Goal: Communication & Community: Share content

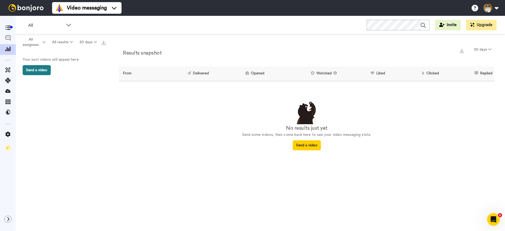
click at [34, 69] on button "Send a video" at bounding box center [37, 70] width 28 height 10
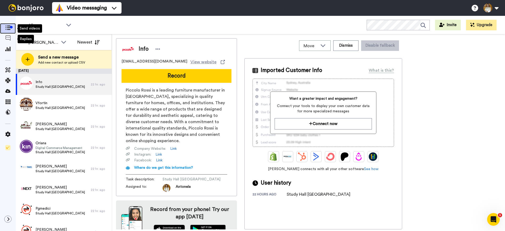
click at [10, 26] on div at bounding box center [11, 27] width 3 height 3
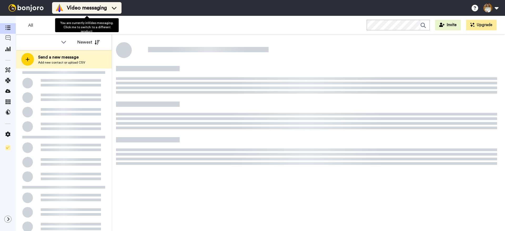
drag, startPoint x: 0, startPoint y: 0, endPoint x: 107, endPoint y: 10, distance: 107.8
click at [107, 10] on div "Video messaging" at bounding box center [86, 8] width 63 height 8
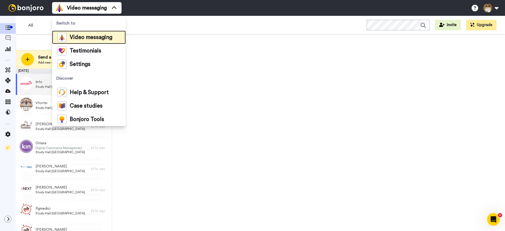
click at [94, 39] on span "Video messaging" at bounding box center [91, 37] width 43 height 5
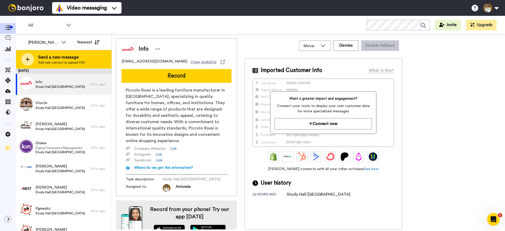
click at [68, 56] on span "Send a new message" at bounding box center [61, 57] width 47 height 6
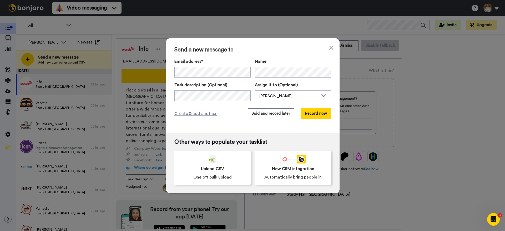
click at [226, 77] on div "Email address* Vfortin <vfortin@oyikiltravel.com> Info <info@piccolorossi.com> …" at bounding box center [252, 79] width 157 height 43
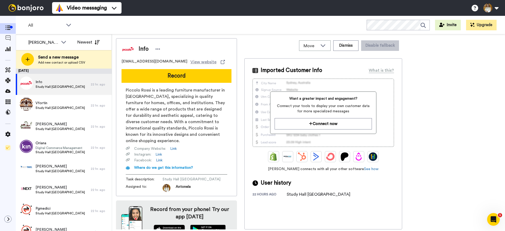
drag, startPoint x: 221, startPoint y: 27, endPoint x: 187, endPoint y: 26, distance: 34.5
click at [220, 27] on div "All WORKSPACES View all All Default Task List + Add a new workspace Invite Upgr…" at bounding box center [260, 25] width 489 height 18
click at [62, 25] on span "All" at bounding box center [45, 25] width 35 height 6
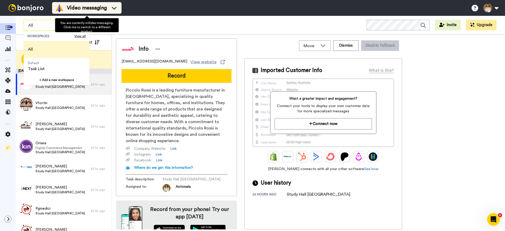
click at [103, 8] on span "Video messaging" at bounding box center [87, 7] width 40 height 7
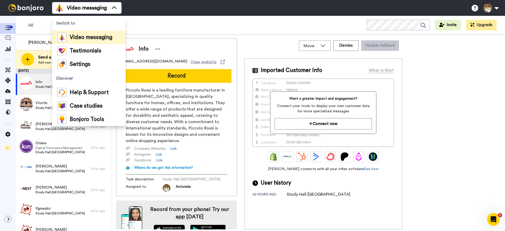
click at [153, 23] on div "All WORKSPACES View all All Default Task List + Add a new workspace Invite Upgr…" at bounding box center [260, 25] width 489 height 18
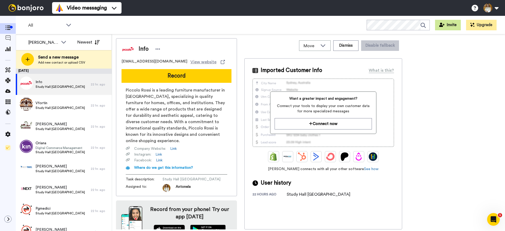
click at [447, 26] on button "Invite" at bounding box center [448, 25] width 26 height 11
click at [6, 92] on icon at bounding box center [7, 90] width 5 height 5
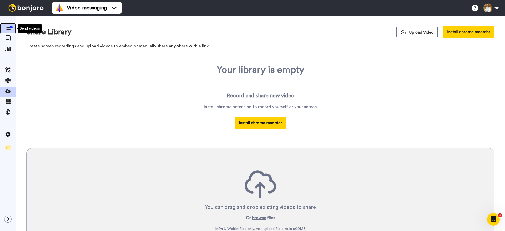
click at [7, 28] on icon at bounding box center [7, 28] width 5 height 4
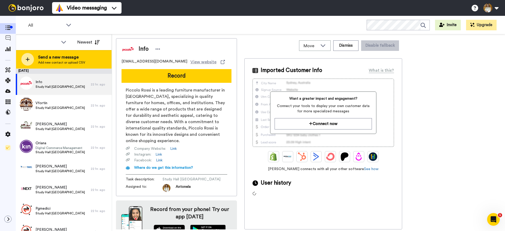
click at [90, 59] on div "Send a new message Add new contact or upload CSV" at bounding box center [64, 59] width 96 height 18
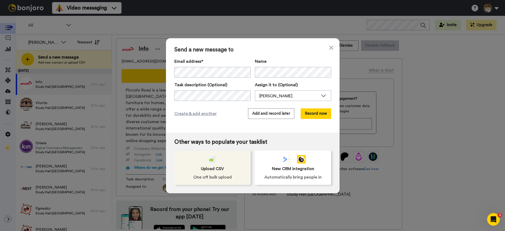
click at [232, 169] on div "Upload CSV One off bulk upload" at bounding box center [212, 167] width 76 height 34
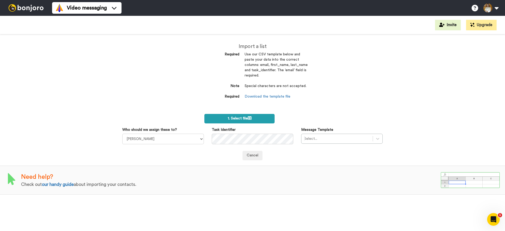
click at [249, 117] on icon at bounding box center [250, 118] width 4 height 4
click at [238, 120] on span "1. Select file" at bounding box center [240, 118] width 24 height 4
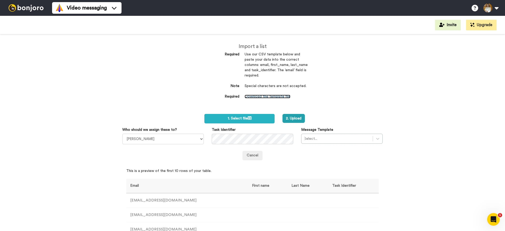
click at [283, 96] on link "Download the template file" at bounding box center [268, 96] width 46 height 4
click at [293, 118] on button "2. Upload" at bounding box center [294, 118] width 22 height 9
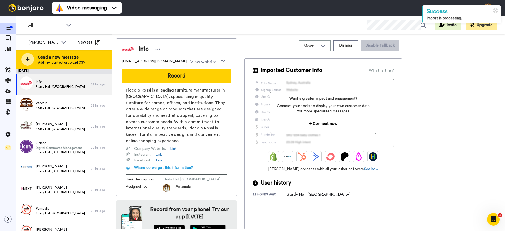
click at [74, 62] on span "Add new contact or upload CSV" at bounding box center [61, 62] width 47 height 4
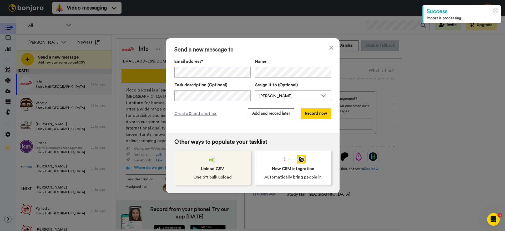
click at [219, 172] on div "Upload CSV One off bulk upload" at bounding box center [212, 167] width 76 height 34
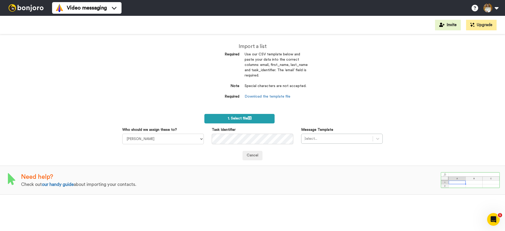
click at [246, 118] on span "1. Select file" at bounding box center [240, 118] width 24 height 4
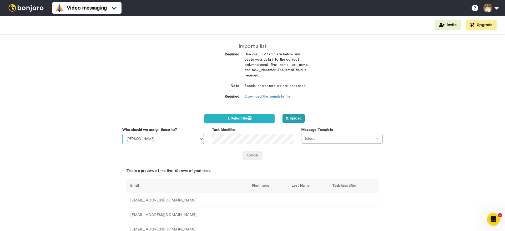
click at [189, 137] on select "[PERSON_NAME] do [PERSON_NAME] [PERSON_NAME] [PERSON_NAME] [PERSON_NAME] [PERSO…" at bounding box center [163, 138] width 82 height 11
select select "23a41b68-c661-4df6-ab56-fad57e98d198"
click at [122, 133] on select "[PERSON_NAME] do [PERSON_NAME] [PERSON_NAME] [PERSON_NAME] [PERSON_NAME] [PERSO…" at bounding box center [163, 138] width 82 height 11
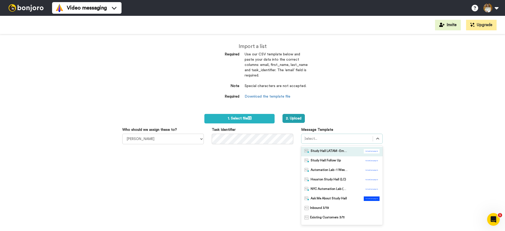
click at [336, 137] on div at bounding box center [337, 138] width 66 height 6
click at [336, 151] on span "Study Hall LATAM - Email 1" at bounding box center [329, 151] width 37 height 5
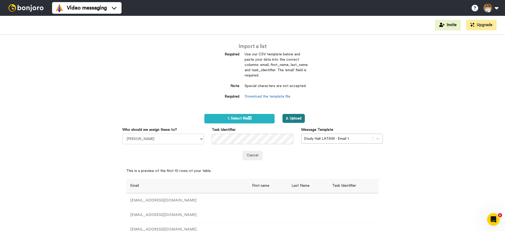
click at [299, 120] on button "2. Upload" at bounding box center [294, 118] width 22 height 9
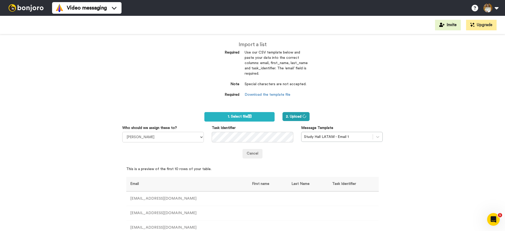
scroll to position [4, 0]
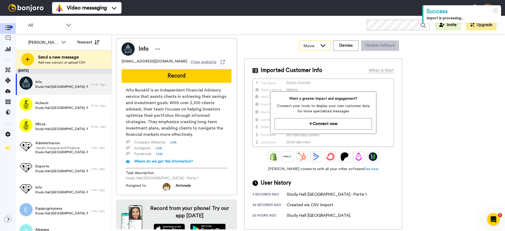
click at [326, 46] on icon at bounding box center [323, 45] width 6 height 5
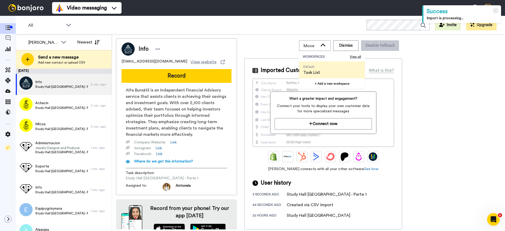
drag, startPoint x: 326, startPoint y: 46, endPoint x: 276, endPoint y: 48, distance: 50.0
click at [326, 46] on icon at bounding box center [323, 45] width 6 height 5
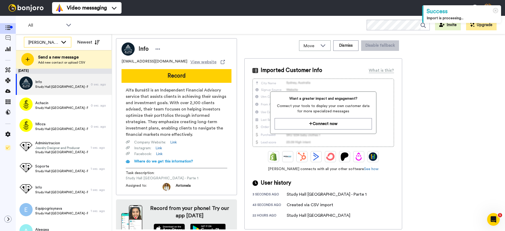
click at [54, 44] on div "Antonela Riboli" at bounding box center [43, 42] width 30 height 6
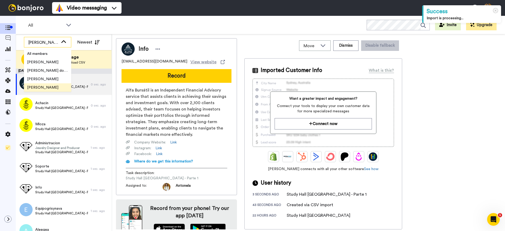
click at [55, 44] on div "Antonela Riboli" at bounding box center [43, 42] width 30 height 6
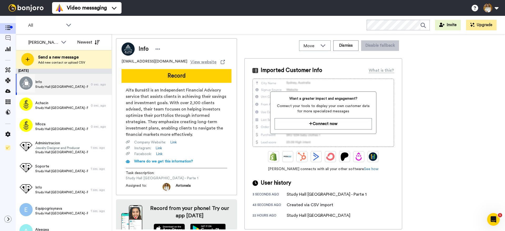
click at [66, 86] on span "Study Hall [GEOGRAPHIC_DATA] - Parte 1" at bounding box center [61, 86] width 53 height 4
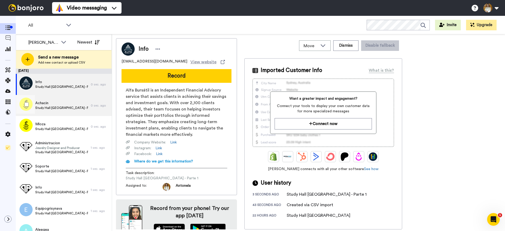
click at [74, 105] on span "Achacin" at bounding box center [61, 102] width 53 height 5
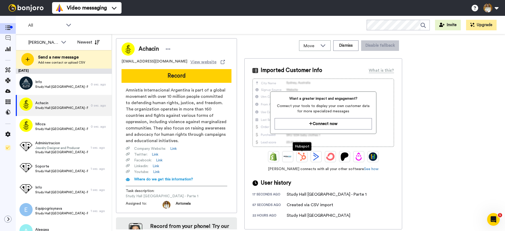
scroll to position [16, 0]
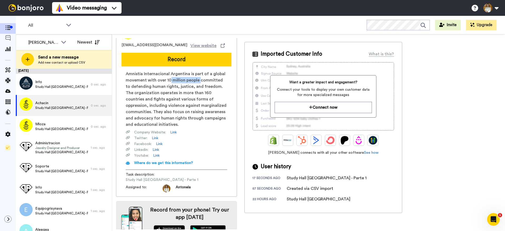
drag, startPoint x: 175, startPoint y: 79, endPoint x: 199, endPoint y: 80, distance: 23.7
click at [199, 80] on span "Amnistía Internacional Argentina is part of a global movement with over 10 mill…" at bounding box center [177, 99] width 102 height 57
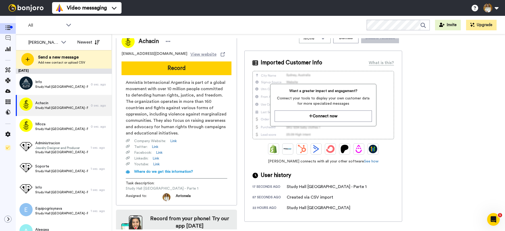
scroll to position [0, 0]
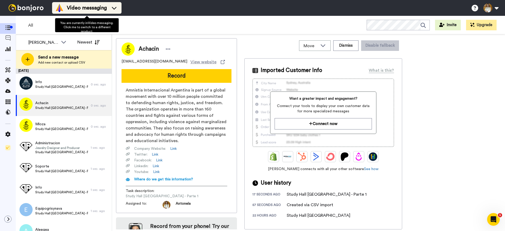
click at [102, 11] on span "Video messaging" at bounding box center [87, 7] width 40 height 7
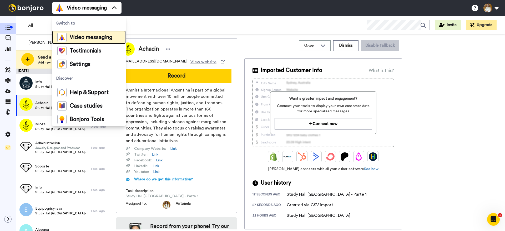
click at [99, 39] on span "Video messaging" at bounding box center [91, 37] width 43 height 5
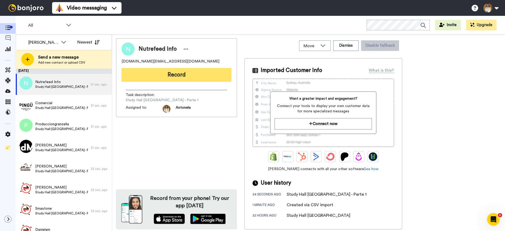
click at [194, 78] on button "Record" at bounding box center [177, 75] width 110 height 14
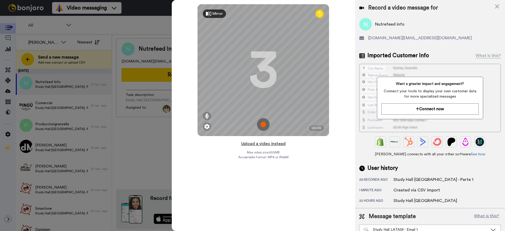
click at [281, 144] on button "Upload a video instead" at bounding box center [264, 143] width 48 height 7
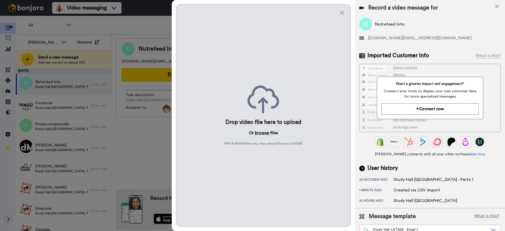
click at [257, 132] on button "browse" at bounding box center [262, 132] width 14 height 6
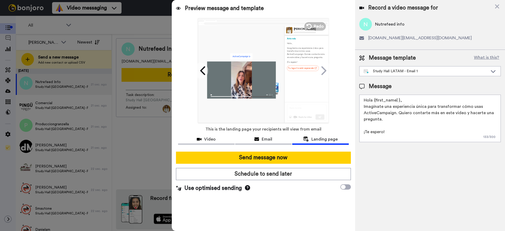
click at [407, 108] on textarea "Hola {first_name| }, Imagínate una experiencia única para transformar cómo usas…" at bounding box center [430, 117] width 142 height 47
drag, startPoint x: 399, startPoint y: 101, endPoint x: 373, endPoint y: 101, distance: 25.8
click at [373, 101] on textarea "Hola {first_name| }, Imagínate una experiencia única para transformar cómo usas…" at bounding box center [430, 117] width 142 height 47
click at [396, 38] on span "nutrefeed.info@gmail.com" at bounding box center [420, 38] width 104 height 6
click at [392, 19] on div "Nutrefeed info" at bounding box center [430, 24] width 142 height 13
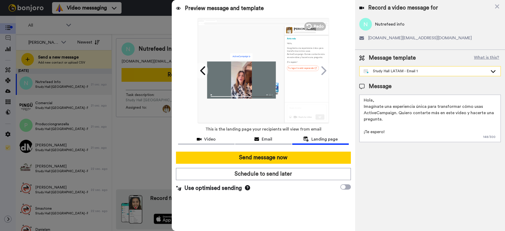
click at [457, 69] on div "Study Hall LATAM - Email 1" at bounding box center [426, 70] width 124 height 5
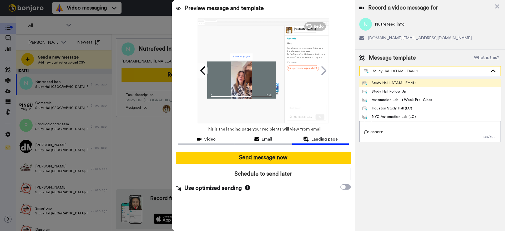
click at [457, 69] on div "Study Hall LATAM - Email 1" at bounding box center [426, 70] width 124 height 5
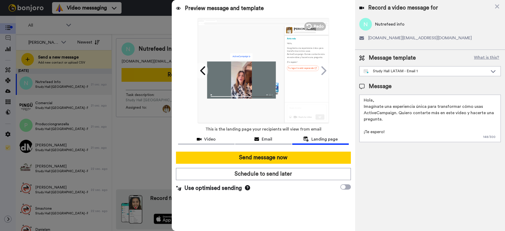
click at [397, 129] on textarea "Hola, Imagínate una experiencia única para transformar cómo usas ActiveCampaign…" at bounding box center [430, 117] width 142 height 47
drag, startPoint x: 364, startPoint y: 107, endPoint x: 386, endPoint y: 120, distance: 25.3
click at [386, 120] on textarea "Hola, Imagínate una experiencia única para transformar cómo usas ActiveCampaign…" at bounding box center [430, 117] width 142 height 47
drag, startPoint x: 386, startPoint y: 120, endPoint x: 361, endPoint y: 109, distance: 27.5
click at [361, 109] on textarea "Hola, Imagínate una experiencia única para transformar cómo usas ActiveCampaign…" at bounding box center [430, 117] width 142 height 47
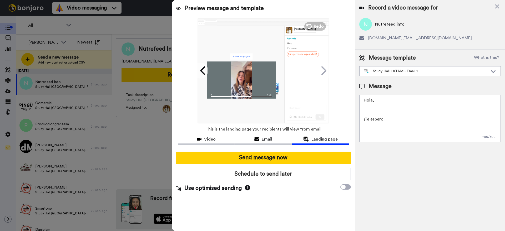
type textarea "Hola, Imagínate una experiencia única para transformar cómo usas ActiveCampaign…"
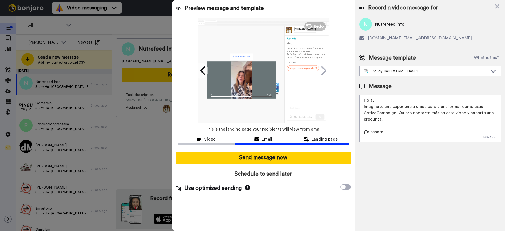
click at [267, 142] on button "Email" at bounding box center [263, 140] width 57 height 10
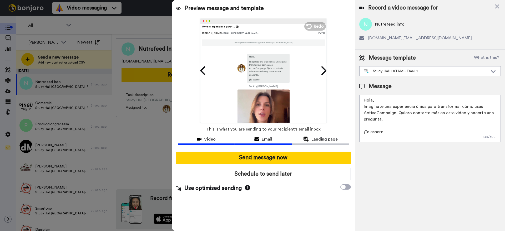
click at [213, 141] on span "Video" at bounding box center [210, 139] width 12 height 6
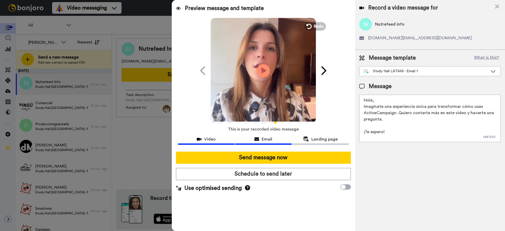
drag, startPoint x: 270, startPoint y: 143, endPoint x: 274, endPoint y: 140, distance: 5.2
click at [270, 143] on button "Email" at bounding box center [263, 140] width 57 height 10
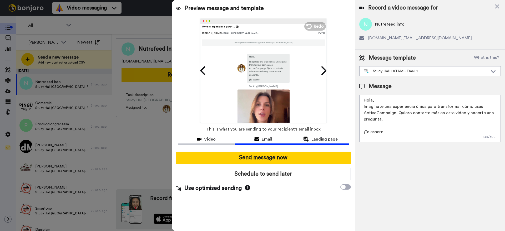
click at [308, 138] on icon at bounding box center [306, 138] width 6 height 5
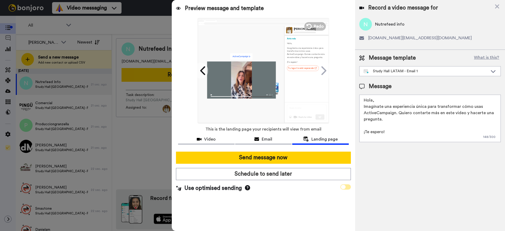
click at [344, 188] on icon at bounding box center [343, 186] width 5 height 4
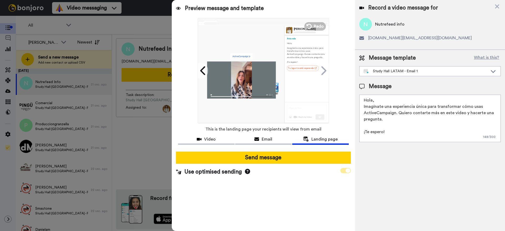
click at [346, 169] on icon at bounding box center [348, 170] width 5 height 4
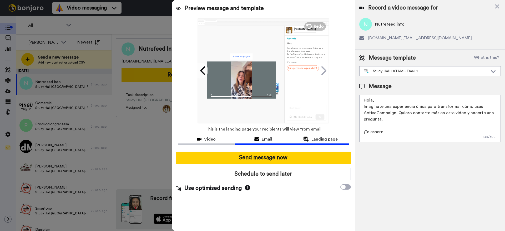
click at [278, 142] on div "Email" at bounding box center [263, 139] width 57 height 6
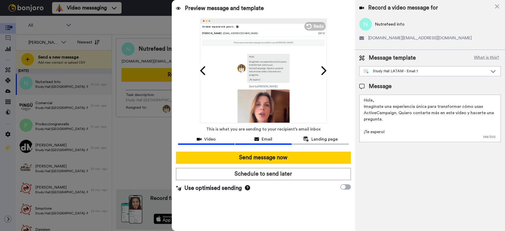
click at [221, 144] on button "Video" at bounding box center [206, 140] width 57 height 10
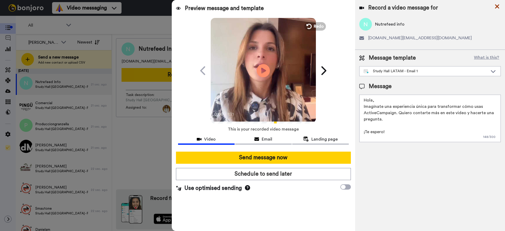
click at [495, 6] on icon at bounding box center [497, 6] width 5 height 7
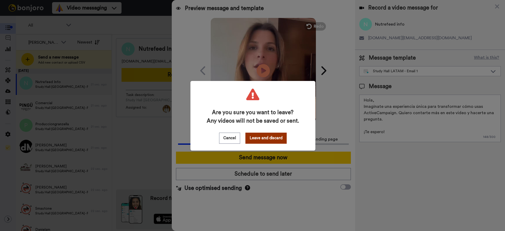
click at [267, 140] on button "Leave and discard" at bounding box center [266, 137] width 41 height 11
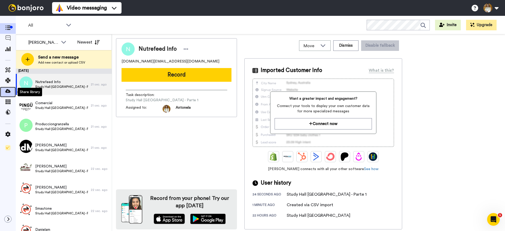
click at [10, 94] on span at bounding box center [8, 91] width 16 height 5
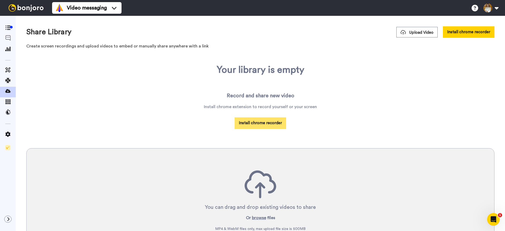
click at [248, 124] on button "Install chrome recorder" at bounding box center [261, 122] width 52 height 11
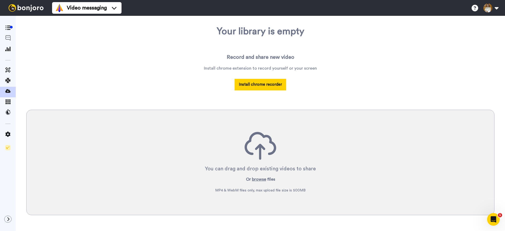
scroll to position [48, 0]
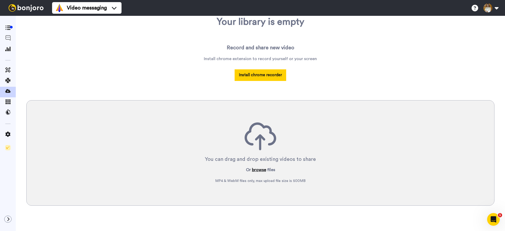
click at [259, 169] on button "browse" at bounding box center [259, 169] width 14 height 6
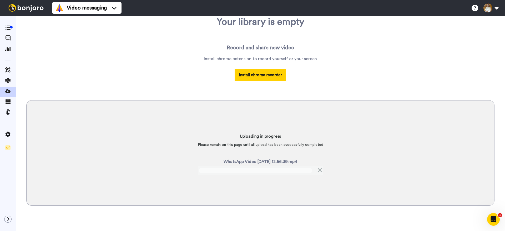
scroll to position [45, 0]
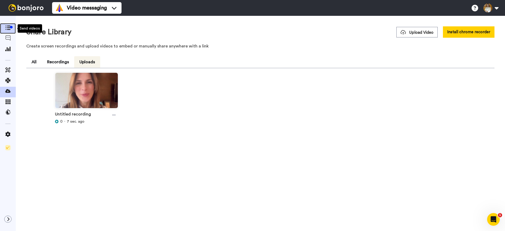
click at [6, 27] on icon at bounding box center [7, 28] width 5 height 4
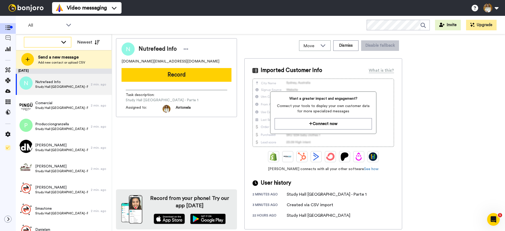
click at [64, 43] on icon at bounding box center [63, 42] width 5 height 3
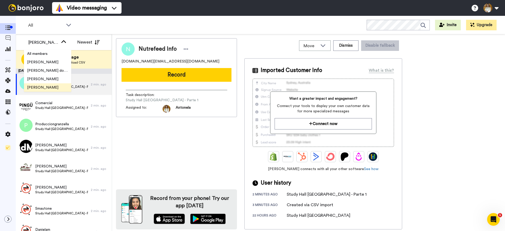
click at [48, 87] on span "[PERSON_NAME]" at bounding box center [43, 87] width 38 height 5
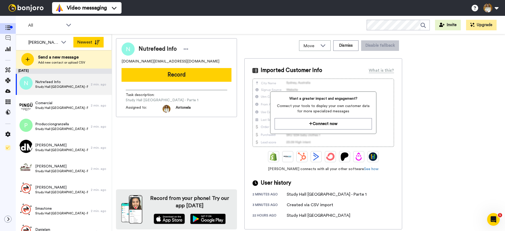
click at [97, 43] on icon at bounding box center [96, 42] width 5 height 4
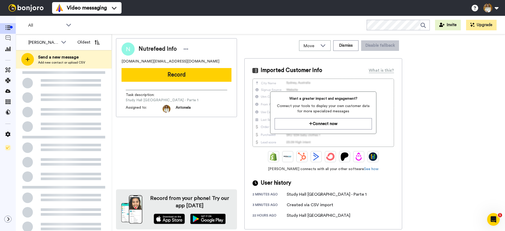
click at [97, 43] on icon at bounding box center [96, 42] width 5 height 4
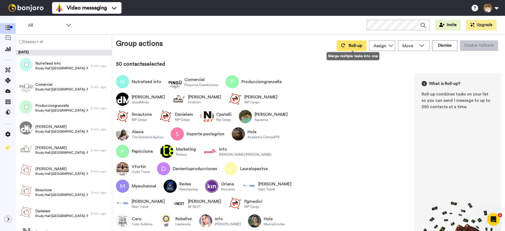
click at [354, 48] on span "Roll-up" at bounding box center [355, 45] width 13 height 4
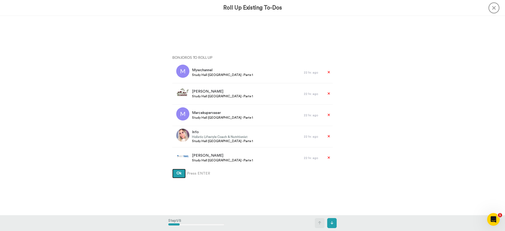
click at [179, 174] on span "Ok" at bounding box center [179, 173] width 5 height 4
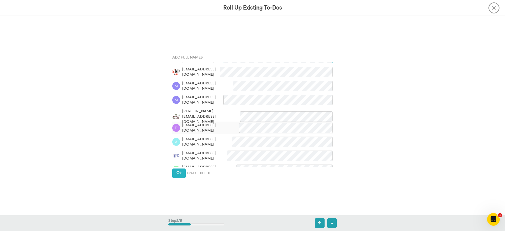
scroll to position [13, 0]
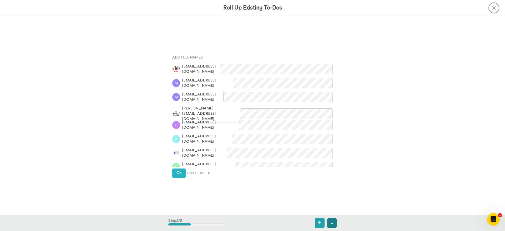
click at [335, 224] on button at bounding box center [332, 223] width 10 height 10
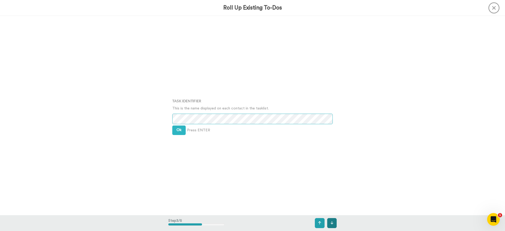
scroll to position [398, 0]
click at [182, 129] on button "Ok" at bounding box center [178, 129] width 13 height 9
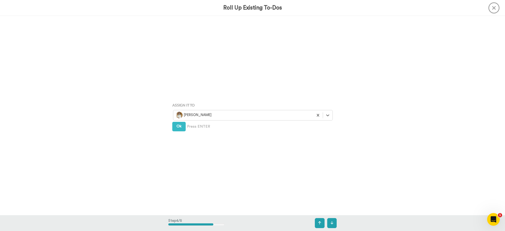
scroll to position [596, 0]
click at [178, 127] on span "Ok" at bounding box center [179, 126] width 5 height 4
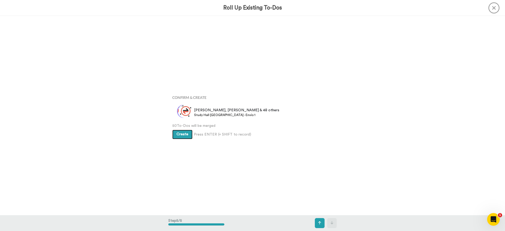
scroll to position [795, 0]
click at [185, 132] on span "Create" at bounding box center [183, 134] width 12 height 4
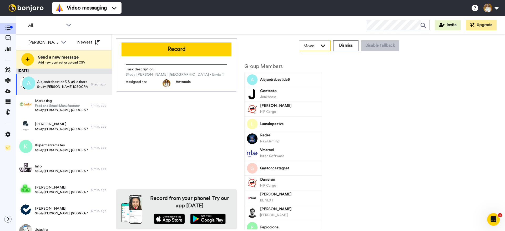
click at [324, 45] on icon at bounding box center [323, 45] width 6 height 5
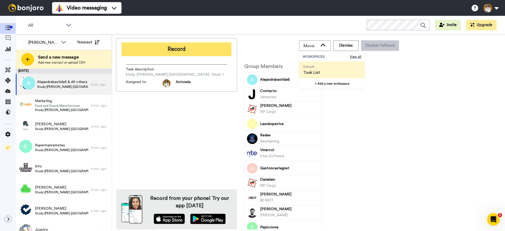
click at [202, 54] on button "Record" at bounding box center [177, 49] width 110 height 14
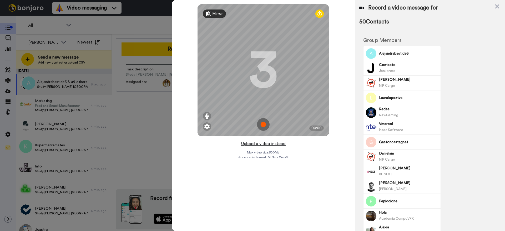
click at [269, 143] on button "Upload a video instead" at bounding box center [264, 143] width 48 height 7
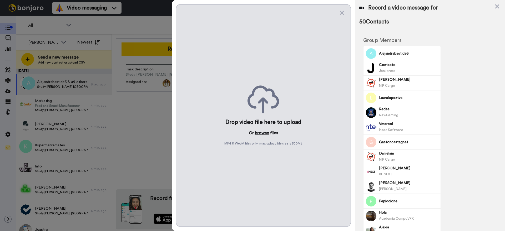
click at [261, 133] on button "browse" at bounding box center [262, 132] width 14 height 6
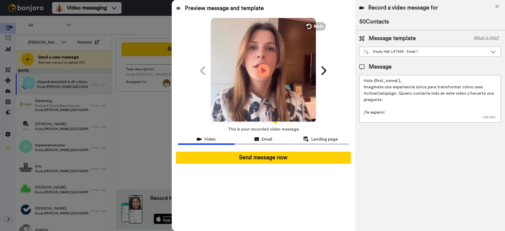
click at [394, 110] on textarea "Hola {first_name| }, Imagínate una experiencia única para transformar cómo usas…" at bounding box center [430, 98] width 142 height 47
drag, startPoint x: 372, startPoint y: 105, endPoint x: 368, endPoint y: 84, distance: 21.9
click at [368, 84] on textarea "Hola {first_name| }, Imagínate una experiencia única para transformar cómo usas…" at bounding box center [430, 98] width 142 height 47
drag, startPoint x: 399, startPoint y: 81, endPoint x: 374, endPoint y: 82, distance: 25.8
click at [374, 82] on textarea "Hola {first_name| }, Imagínate una experiencia única para transformar cómo usas…" at bounding box center [430, 98] width 142 height 47
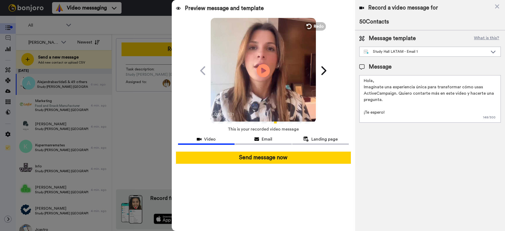
drag, startPoint x: 399, startPoint y: 102, endPoint x: 361, endPoint y: 89, distance: 40.2
click at [361, 89] on textarea "Hola, Imagínate una experiencia única para transformar cómo usas ActiveCampaign…" at bounding box center [430, 98] width 142 height 47
drag, startPoint x: 403, startPoint y: 96, endPoint x: 398, endPoint y: 91, distance: 7.3
click at [403, 96] on textarea "Hola, Imagínate una experiencia única para transformar cómo usas ActiveCampaign…" at bounding box center [430, 98] width 142 height 47
drag, startPoint x: 388, startPoint y: 100, endPoint x: 361, endPoint y: 89, distance: 29.5
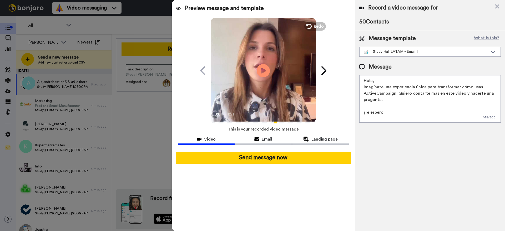
click at [361, 89] on textarea "Hola, Imagínate una experiencia única para transformar cómo usas ActiveCampaign…" at bounding box center [430, 98] width 142 height 47
click at [325, 139] on span "Landing page" at bounding box center [325, 139] width 26 height 6
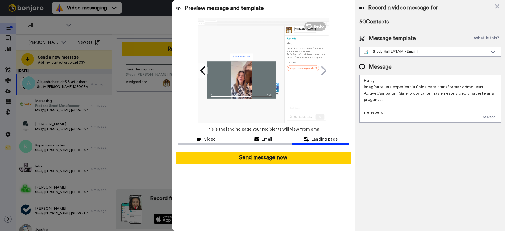
click at [308, 69] on link "Tu lugar te está esperando" at bounding box center [303, 68] width 32 height 6
click at [309, 68] on link "Tu lugar te está esperando" at bounding box center [303, 68] width 32 height 6
click at [456, 98] on textarea "Hola, Imagínate una experiencia única para transformar cómo usas ActiveCampaign…" at bounding box center [430, 98] width 142 height 47
click at [371, 55] on div "Study Hall LATAM - Email 1" at bounding box center [430, 51] width 141 height 9
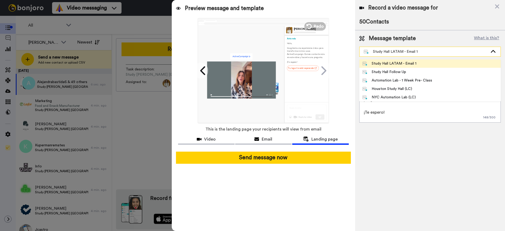
click at [376, 52] on div "Study Hall LATAM - Email 1" at bounding box center [426, 51] width 124 height 5
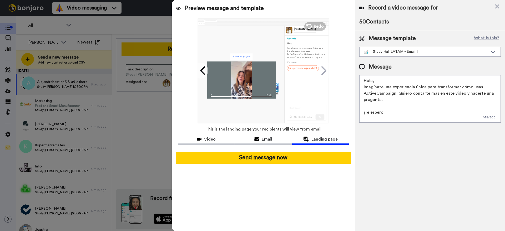
drag, startPoint x: 384, startPoint y: 93, endPoint x: 386, endPoint y: 96, distance: 4.2
click at [384, 93] on textarea "Hola, Imagínate una experiencia única para transformar cómo usas ActiveCampaign…" at bounding box center [430, 98] width 142 height 47
click at [268, 141] on span "Email" at bounding box center [267, 139] width 11 height 6
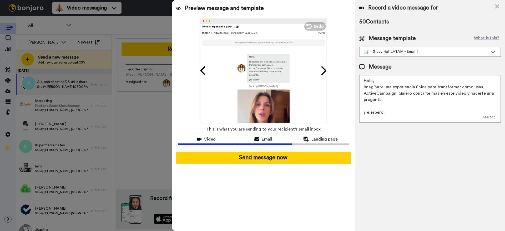
click at [223, 139] on div "Video" at bounding box center [206, 139] width 57 height 6
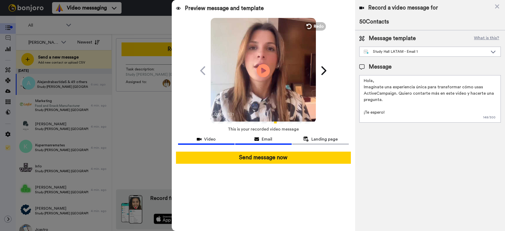
click at [245, 139] on div "Email" at bounding box center [263, 139] width 57 height 6
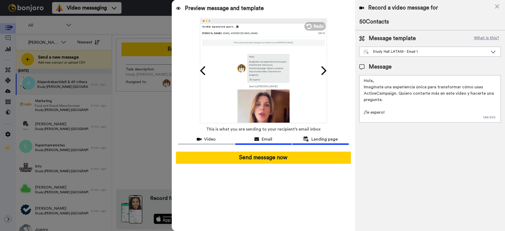
click at [311, 143] on button "Landing page" at bounding box center [320, 140] width 57 height 10
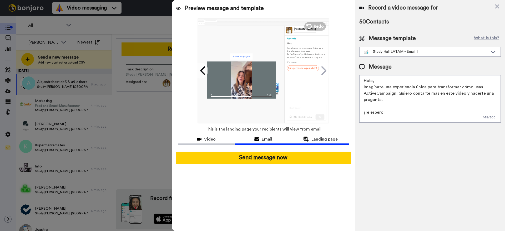
click at [268, 141] on span "Email" at bounding box center [267, 139] width 11 height 6
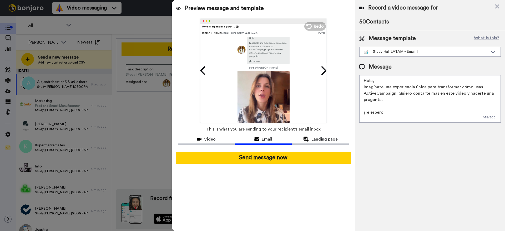
scroll to position [69, 0]
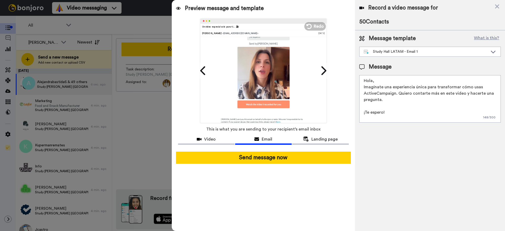
click at [262, 106] on tr "Watch the video I recorded for you" at bounding box center [263, 105] width 98 height 12
click at [265, 101] on div "Watch the video I recorded for you" at bounding box center [263, 104] width 52 height 8
click at [266, 101] on div "Watch the video I recorded for you" at bounding box center [263, 104] width 52 height 8
drag, startPoint x: 274, startPoint y: 99, endPoint x: 332, endPoint y: 93, distance: 58.5
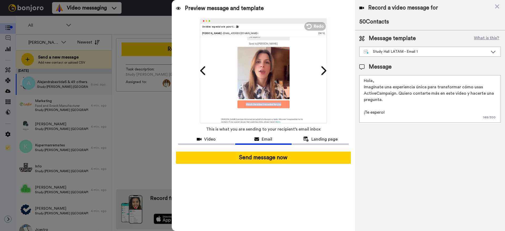
click at [274, 100] on div "Watch the video I recorded for you" at bounding box center [263, 104] width 52 height 8
drag, startPoint x: 363, startPoint y: 87, endPoint x: 396, endPoint y: 99, distance: 34.8
click at [396, 99] on textarea "Hola, Imagínate una experiencia única para transformar cómo usas ActiveCampaign…" at bounding box center [430, 98] width 142 height 47
paste textarea "Tengo una invitación muy especial para vos. El próximo [DATE] realizaremos el S…"
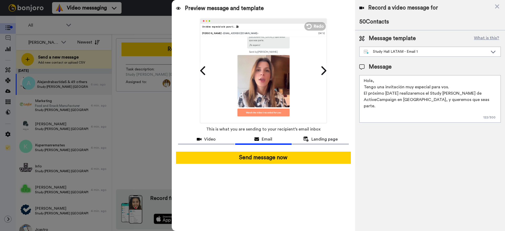
paste textarea "Este no es un evento cualquiera: es un día completo diseñado solo para clientes…"
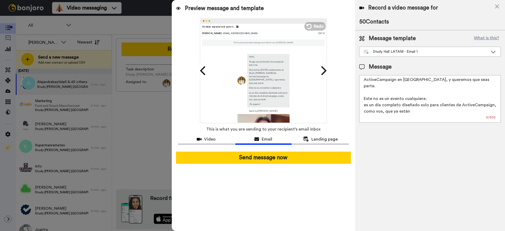
scroll to position [21, 0]
click at [322, 141] on span "Landing page" at bounding box center [325, 139] width 26 height 6
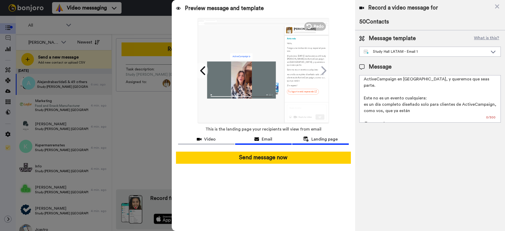
click at [274, 140] on div "Email" at bounding box center [263, 139] width 57 height 6
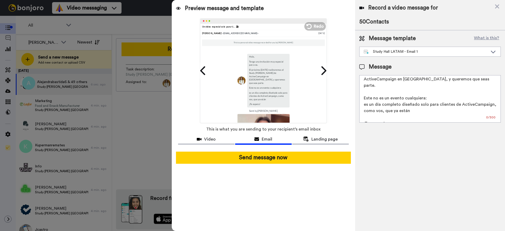
click at [414, 107] on textarea "Hola, Tengo una invitación muy especial para vos. El próximo [DATE] realizaremo…" at bounding box center [430, 98] width 142 height 47
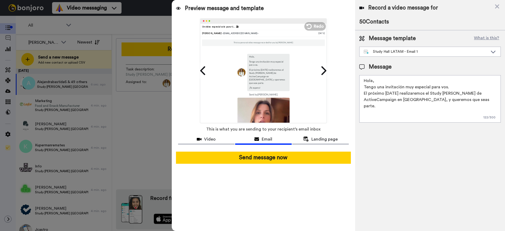
scroll to position [8, 0]
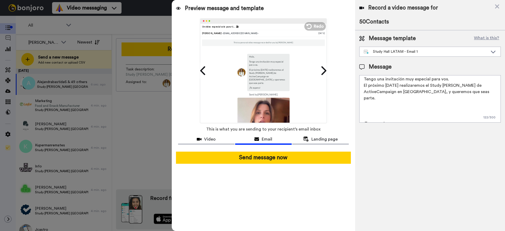
paste textarea "👉 Asegurá tu lugar a 50 USD antes [PERSON_NAME][DATE]:"
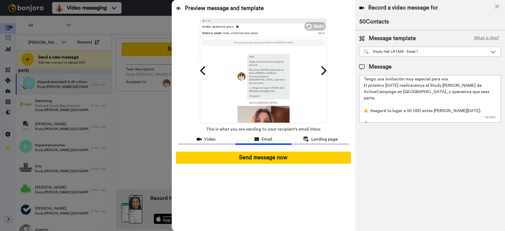
drag, startPoint x: 385, startPoint y: 103, endPoint x: 388, endPoint y: 104, distance: 3.0
click at [385, 103] on textarea "Hola, Tengo una invitación muy especial para vos. El próximo [DATE] realizaremo…" at bounding box center [430, 98] width 142 height 47
click at [464, 103] on textarea "Hola, Tengo una invitación muy especial para vos. El próximo [DATE] realizaremo…" at bounding box center [430, 98] width 142 height 47
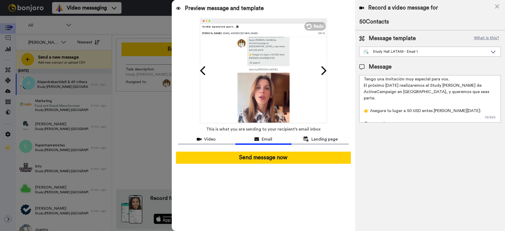
scroll to position [52, 0]
drag, startPoint x: 435, startPoint y: 104, endPoint x: 348, endPoint y: 104, distance: 86.6
click at [348, 104] on div "Preview message and template Play/Pause 0:00 / 1:21 Un video especial solo para…" at bounding box center [338, 115] width 333 height 231
paste textarea "Oferta de pre-venta: hasta [DATE] [12/09], tu entrada cuesta 50 USD. Luego, el …"
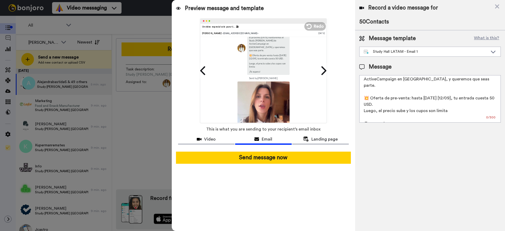
scroll to position [20, 0]
drag, startPoint x: 363, startPoint y: 106, endPoint x: 451, endPoint y: 104, distance: 87.6
click at [451, 104] on textarea "Hola, Tengo una invitación muy especial para vos. El próximo [DATE] realizaremo…" at bounding box center [430, 98] width 142 height 47
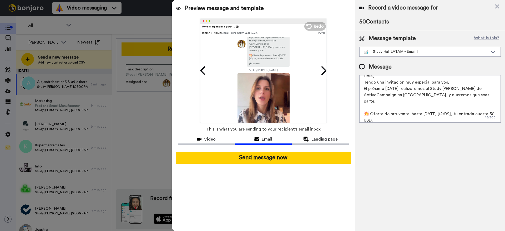
scroll to position [0, 0]
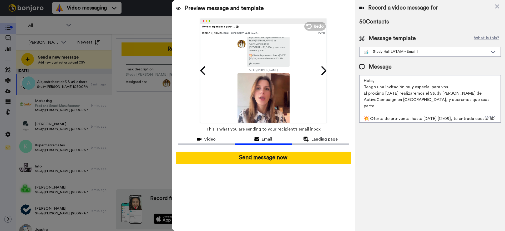
drag, startPoint x: 397, startPoint y: 99, endPoint x: 455, endPoint y: 99, distance: 57.9
click at [413, 99] on textarea "Hola, Tengo una invitación muy especial para vos. El próximo [DATE] realizaremo…" at bounding box center [430, 98] width 142 height 47
drag, startPoint x: 486, startPoint y: 101, endPoint x: 489, endPoint y: 101, distance: 2.6
click at [486, 101] on textarea "Hola, Tengo una invitación muy especial para vos. El próximo [DATE] realizaremo…" at bounding box center [430, 98] width 142 height 47
paste textarea "Este no es un evento cualquiera: es un día"
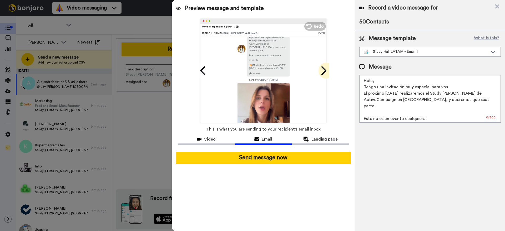
type textarea "Hola, Tengo una invitación muy especial para vos. El próximo [DATE] realizaremo…"
click at [324, 72] on icon at bounding box center [324, 70] width 5 height 9
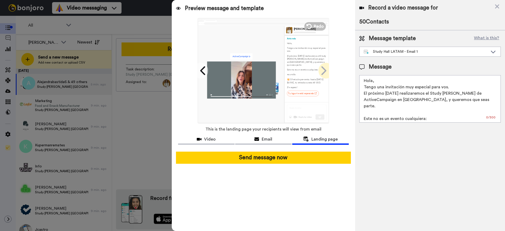
click at [326, 71] on icon at bounding box center [323, 71] width 8 height 10
click at [202, 71] on icon at bounding box center [203, 71] width 8 height 10
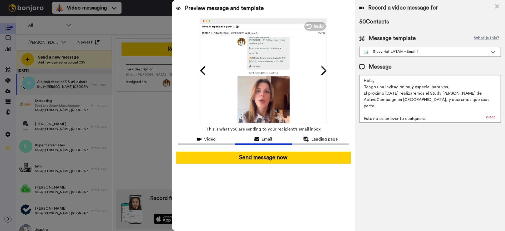
scroll to position [64, 0]
click at [326, 139] on span "Landing page" at bounding box center [325, 139] width 26 height 6
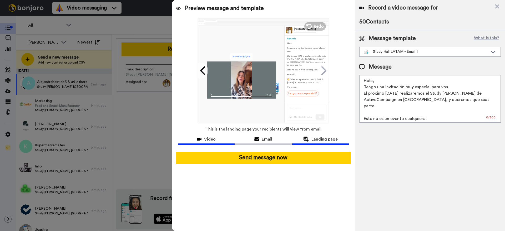
click at [204, 136] on div "Video" at bounding box center [206, 139] width 57 height 6
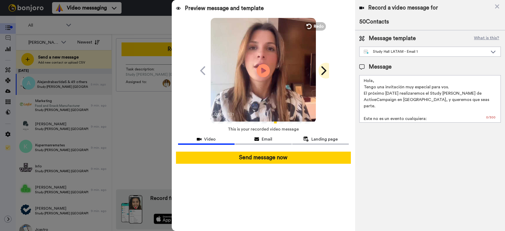
click at [323, 68] on icon at bounding box center [324, 70] width 5 height 9
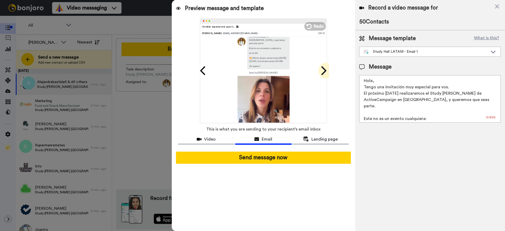
click at [323, 68] on icon at bounding box center [324, 70] width 5 height 9
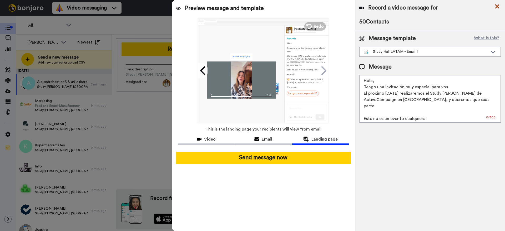
click at [499, 5] on icon at bounding box center [497, 6] width 5 height 7
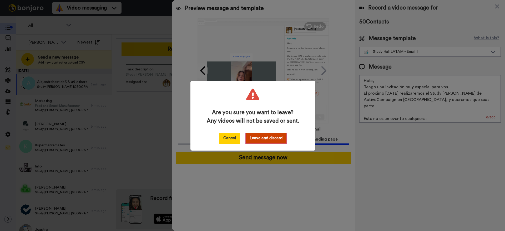
click at [227, 139] on button "Cancel" at bounding box center [229, 137] width 21 height 11
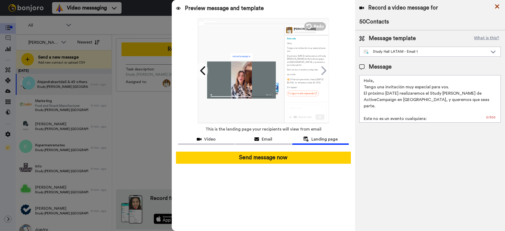
click at [496, 7] on icon at bounding box center [497, 6] width 4 height 4
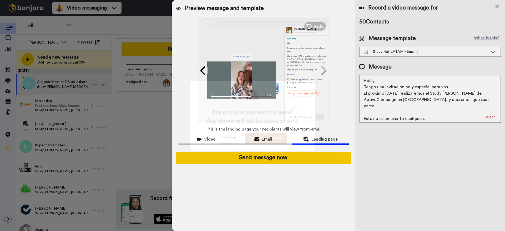
click at [262, 137] on button "Leave and discard" at bounding box center [266, 137] width 41 height 11
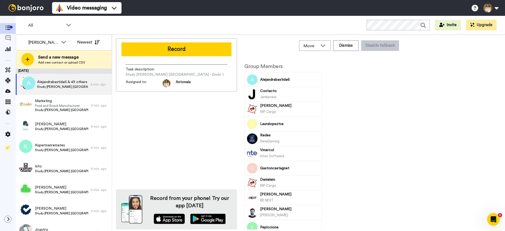
scroll to position [0, 0]
click at [10, 70] on icon at bounding box center [7, 69] width 5 height 5
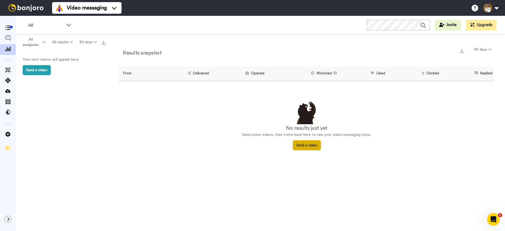
click at [304, 144] on button "Send a video" at bounding box center [307, 145] width 28 height 10
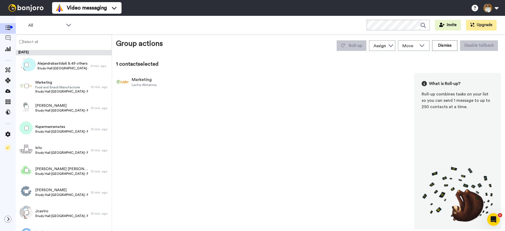
click at [20, 44] on label "Select all" at bounding box center [27, 41] width 22 height 6
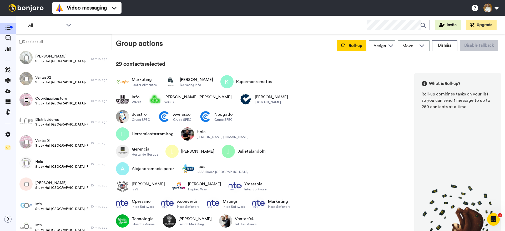
scroll to position [585, 0]
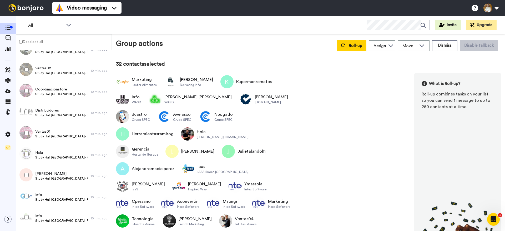
click at [26, 179] on div at bounding box center [25, 175] width 19 height 18
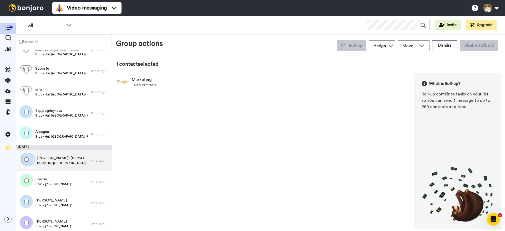
scroll to position [3025, 0]
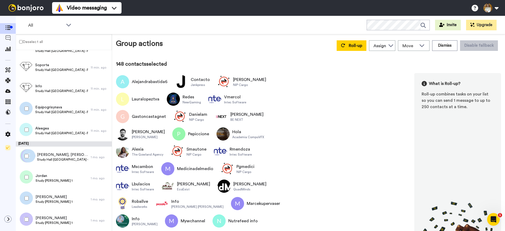
scroll to position [3051, 0]
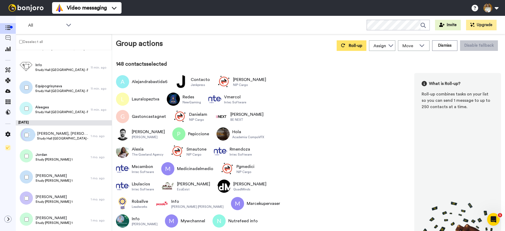
click at [352, 43] on span "Roll-up" at bounding box center [355, 45] width 13 height 4
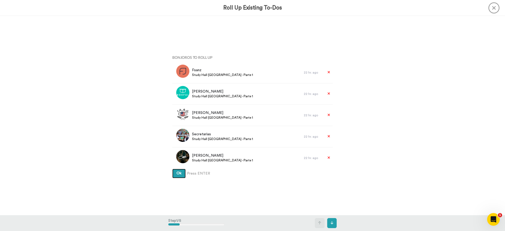
click at [180, 174] on span "Ok" at bounding box center [179, 173] width 5 height 4
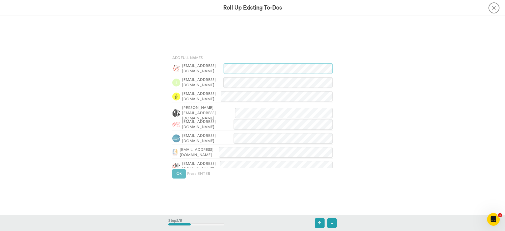
scroll to position [199, 0]
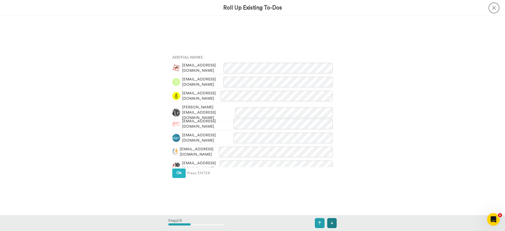
click at [333, 222] on icon at bounding box center [332, 223] width 3 height 4
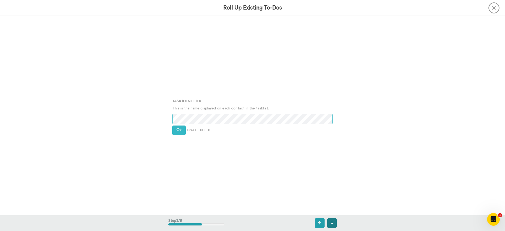
scroll to position [398, 0]
drag, startPoint x: 177, startPoint y: 109, endPoint x: 218, endPoint y: 108, distance: 41.1
click at [218, 108] on p "This is the name displayed on each contact in the tasklist." at bounding box center [252, 107] width 161 height 5
click at [218, 109] on p "This is the name displayed on each contact in the tasklist." at bounding box center [252, 107] width 161 height 5
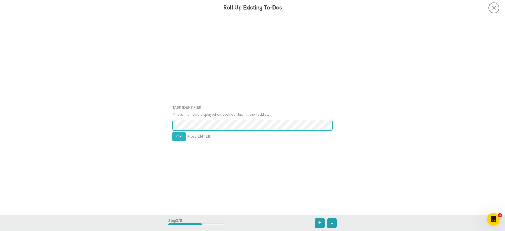
scroll to position [378, 0]
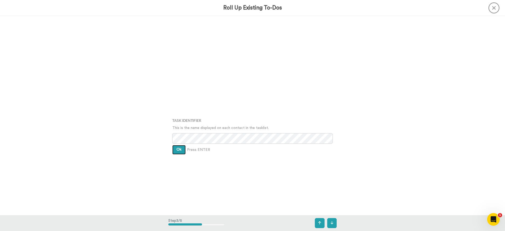
click at [180, 149] on span "Ok" at bounding box center [179, 149] width 5 height 4
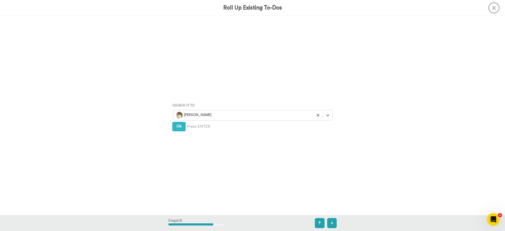
scroll to position [596, 0]
click at [181, 127] on span "Ok" at bounding box center [179, 126] width 5 height 4
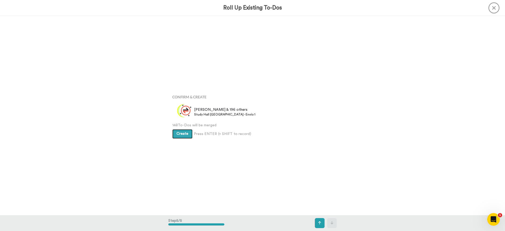
scroll to position [795, 0]
click at [180, 133] on span "Create" at bounding box center [183, 134] width 12 height 4
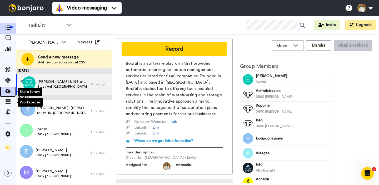
click at [8, 92] on icon at bounding box center [7, 90] width 5 height 5
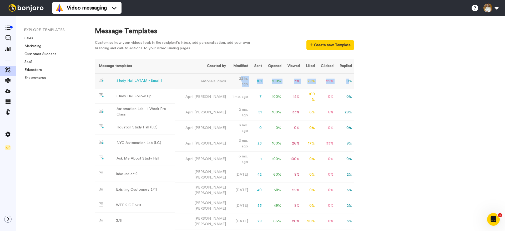
drag, startPoint x: 231, startPoint y: 82, endPoint x: 350, endPoint y: 82, distance: 119.5
click at [350, 82] on tr "Study [PERSON_NAME] LATAM - Email 1 [PERSON_NAME] 22 hr. ago 101 100 % 7 % 29 %…" at bounding box center [224, 81] width 259 height 16
drag, startPoint x: 317, startPoint y: 82, endPoint x: 290, endPoint y: 82, distance: 26.6
click at [290, 82] on tr "Study [PERSON_NAME] LATAM - Email 1 [PERSON_NAME] 22 hr. ago 101 100 % 7 % 29 %…" at bounding box center [224, 81] width 259 height 16
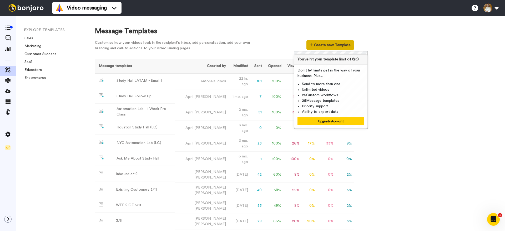
click at [330, 48] on button "Create new Template" at bounding box center [331, 45] width 48 height 10
click at [249, 44] on div "Customise how your videos look in the recipient's inbox, add personalisation, a…" at bounding box center [176, 45] width 163 height 11
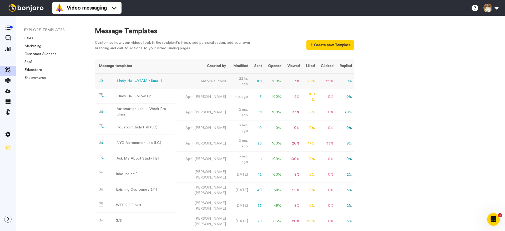
click at [133, 82] on div "Study Hall LATAM - Email 1" at bounding box center [139, 81] width 45 height 6
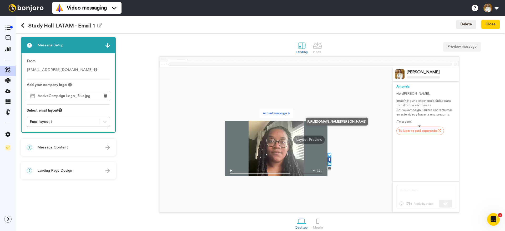
click at [422, 132] on link "Tu lugar te está esperando" at bounding box center [421, 130] width 48 height 8
click at [423, 132] on link "Tu lugar te está esperando" at bounding box center [421, 130] width 48 height 8
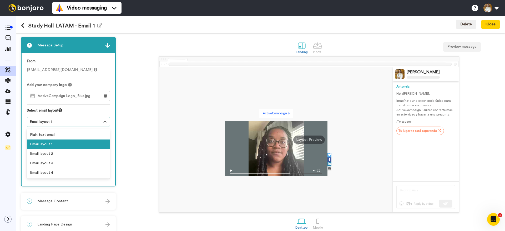
click at [59, 122] on div "Email layout 1" at bounding box center [64, 121] width 68 height 5
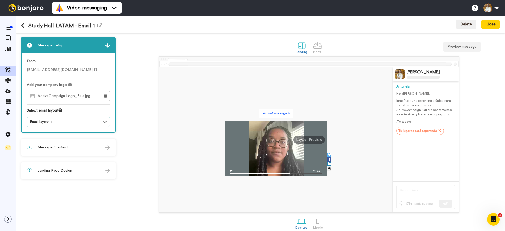
click at [58, 97] on span "ActiveCampaign Logo_Blue.jpg" at bounding box center [65, 96] width 55 height 4
click at [71, 94] on span "ActiveCampaign Logo_Blue.jpg" at bounding box center [65, 96] width 55 height 4
click at [73, 148] on div "2 Message Content" at bounding box center [69, 147] width 94 height 16
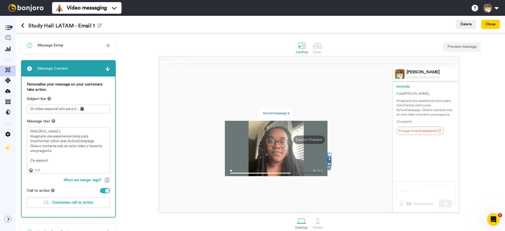
scroll to position [14, 0]
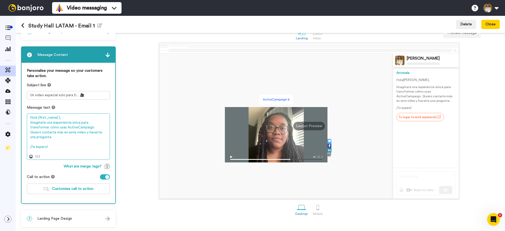
drag, startPoint x: 61, startPoint y: 118, endPoint x: 37, endPoint y: 119, distance: 24.0
click at [37, 119] on textarea "Hola {first_name| }, Imagínate una experiencia única para transformar cómo usas…" at bounding box center [68, 136] width 83 height 46
drag, startPoint x: 93, startPoint y: 135, endPoint x: 26, endPoint y: 123, distance: 68.1
click at [26, 123] on div "Personalise your message so your customers take action. Subject line Un video e…" at bounding box center [69, 133] width 94 height 140
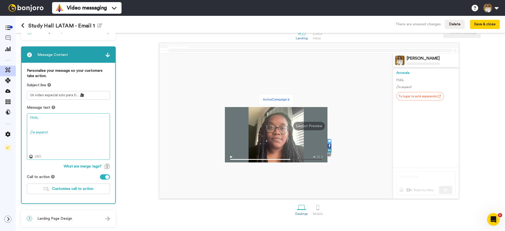
paste textarea "Tengo una invitación muy especial para vos. El próximo [DATE] realizaremos el S…"
type textarea "Hola, Tengo una invitación muy especial para vos. El próximo [DATE] realizaremo…"
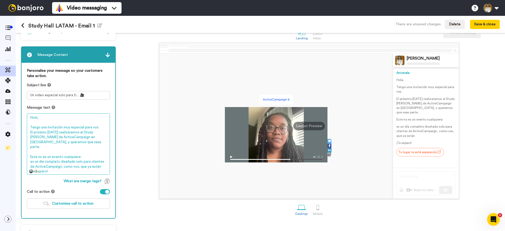
scroll to position [28, 0]
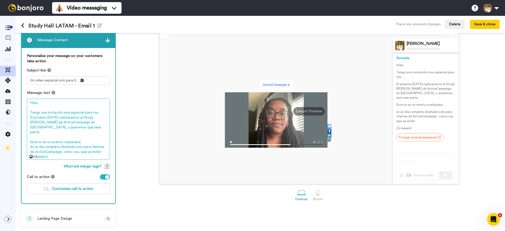
click at [54, 145] on textarea "Hola, Tengo una invitación muy especial para vos. El próximo [DATE] realizaremo…" at bounding box center [68, 128] width 83 height 61
drag, startPoint x: 53, startPoint y: 151, endPoint x: 29, endPoint y: 104, distance: 52.8
click at [28, 104] on textarea "Hola, Tengo una invitación muy especial para vos. El próximo [DATE] realizaremo…" at bounding box center [68, 128] width 83 height 61
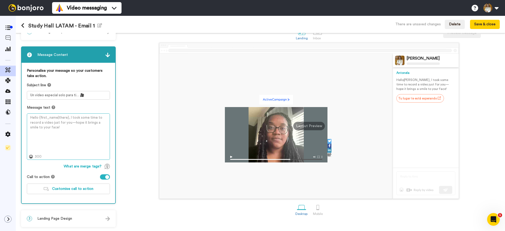
scroll to position [14, 0]
paste textarea "💡 El [DATE] llega el Study [PERSON_NAME] de ActiveCampaign a [GEOGRAPHIC_DATA].…"
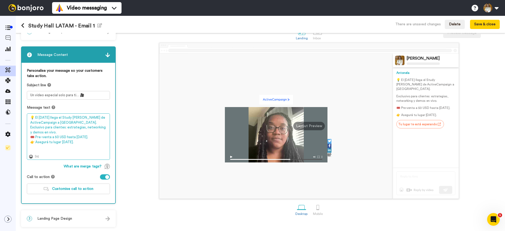
drag, startPoint x: 35, startPoint y: 118, endPoint x: 29, endPoint y: 117, distance: 5.8
click at [29, 117] on textarea "💡 El [DATE] llega el Study [PERSON_NAME] de ActiveCampaign a [GEOGRAPHIC_DATA].…" at bounding box center [68, 136] width 83 height 46
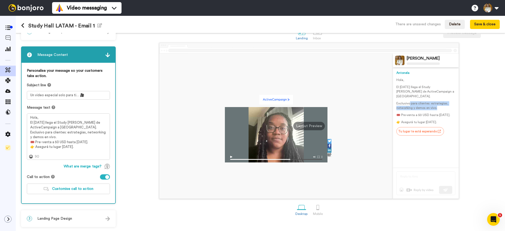
drag, startPoint x: 416, startPoint y: 99, endPoint x: 439, endPoint y: 104, distance: 23.1
click at [439, 104] on p "Exclusivo para clientes: estrategias, networking y demos en vivo." at bounding box center [426, 105] width 59 height 9
drag, startPoint x: 404, startPoint y: 111, endPoint x: 424, endPoint y: 115, distance: 20.4
click at [424, 115] on p "🎟️ Pre-venta a 50 USD hasta [DATE]." at bounding box center [426, 115] width 59 height 4
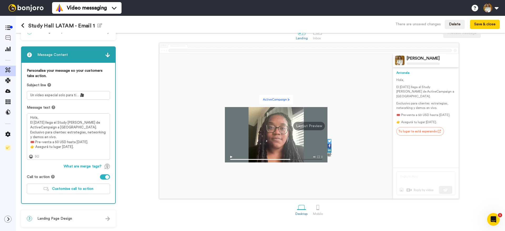
drag, startPoint x: 424, startPoint y: 115, endPoint x: 480, endPoint y: 114, distance: 55.5
click at [424, 115] on p "🎟️ Pre-venta a 50 USD hasta [DATE]." at bounding box center [426, 115] width 59 height 4
click at [79, 147] on textarea "Hola, El [DATE] llega el Study [PERSON_NAME] de ActiveCampaign a [GEOGRAPHIC_DA…" at bounding box center [68, 136] width 83 height 46
paste textarea "👋 [Nombre], el [DATE] llega el Study [PERSON_NAME] de ActiveCampaign a [GEOGRAP…"
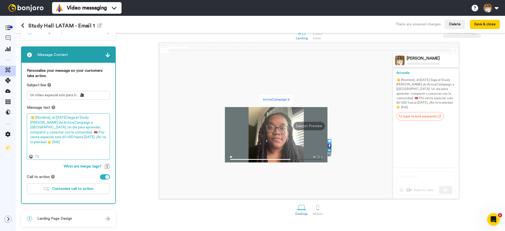
drag, startPoint x: 49, startPoint y: 118, endPoint x: 36, endPoint y: 118, distance: 13.2
click at [36, 118] on textarea "👋 [Nombre], el [DATE] llega el Study [PERSON_NAME] de ActiveCampaign a [GEOGRAP…" at bounding box center [68, 136] width 83 height 46
drag, startPoint x: 47, startPoint y: 123, endPoint x: 68, endPoint y: 124, distance: 21.1
click at [47, 123] on textarea "👋 Hola, el [DATE] llega el Study [PERSON_NAME] de ActiveCampaign a [GEOGRAPHIC_…" at bounding box center [68, 136] width 83 height 46
drag, startPoint x: 88, startPoint y: 122, endPoint x: 58, endPoint y: 124, distance: 30.4
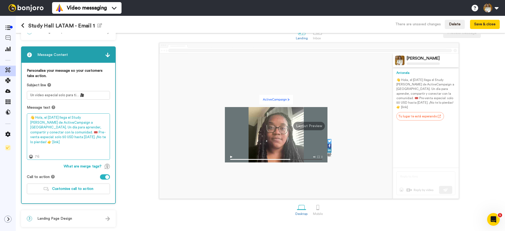
click at [88, 122] on textarea "👋 Hola, el [DATE] llega el Study [PERSON_NAME] de ActiveCampaign a [GEOGRAPHIC_…" at bounding box center [68, 136] width 83 height 46
drag, startPoint x: 38, startPoint y: 128, endPoint x: 87, endPoint y: 128, distance: 49.7
click at [87, 128] on textarea "👋 Hola, el [DATE] llega el Study [PERSON_NAME] de ActiveCampaign a [GEOGRAPHIC_…" at bounding box center [68, 136] width 83 height 46
drag, startPoint x: 46, startPoint y: 132, endPoint x: 51, endPoint y: 132, distance: 4.7
click at [46, 132] on textarea "👋 Hola, el [DATE] llega el Study [PERSON_NAME] de ActiveCampaign a [GEOGRAPHIC_…" at bounding box center [68, 136] width 83 height 46
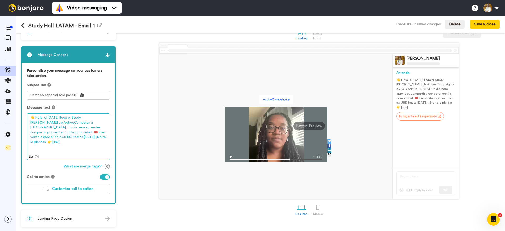
click at [50, 133] on textarea "👋 Hola, el [DATE] llega el Study [PERSON_NAME] de ActiveCampaign a [GEOGRAPHIC_…" at bounding box center [68, 136] width 83 height 46
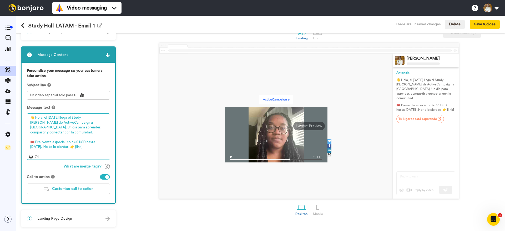
click at [81, 147] on textarea "👋 Hola, el [DATE] llega el Study [PERSON_NAME] de ActiveCampaign a [GEOGRAPHIC_…" at bounding box center [68, 136] width 83 height 46
click at [86, 147] on textarea "👋 Hola, el [DATE] llega el Study [PERSON_NAME] de ActiveCampaign a [GEOGRAPHIC_…" at bounding box center [68, 136] width 83 height 46
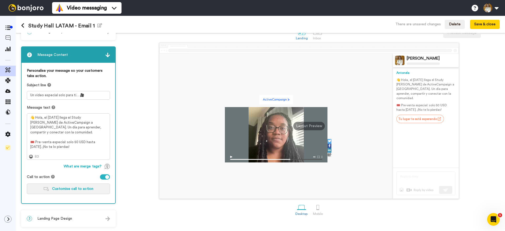
click at [78, 188] on span "Customise call to action" at bounding box center [72, 189] width 41 height 4
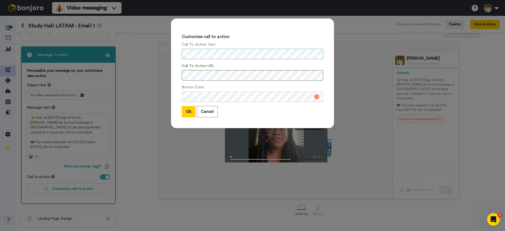
scroll to position [0, 0]
click at [190, 111] on button "Ok" at bounding box center [189, 111] width 14 height 11
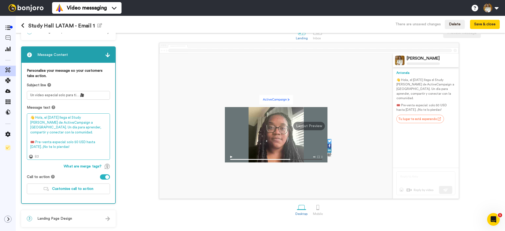
click at [64, 133] on textarea "👋 Hola, el [DATE] llega el Study [PERSON_NAME] de ActiveCampaign a [GEOGRAPHIC_…" at bounding box center [68, 136] width 83 height 46
drag, startPoint x: 62, startPoint y: 147, endPoint x: 31, endPoint y: 116, distance: 43.4
click at [31, 116] on textarea "👋 Hola, el [DATE] llega el Study [PERSON_NAME] de ActiveCampaign a [GEOGRAPHIC_…" at bounding box center [68, 136] width 83 height 46
drag, startPoint x: 44, startPoint y: 130, endPoint x: 64, endPoint y: 139, distance: 21.9
click at [44, 130] on textarea "👋 Hola, el [DATE] llega el Study [PERSON_NAME] de ActiveCampaign a [GEOGRAPHIC_…" at bounding box center [68, 136] width 83 height 46
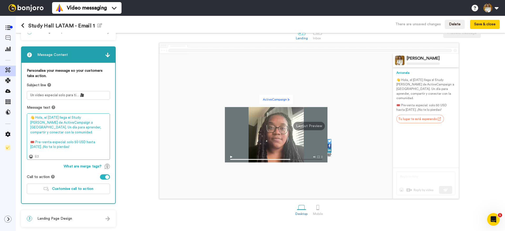
drag, startPoint x: 73, startPoint y: 147, endPoint x: 29, endPoint y: 141, distance: 43.8
click at [29, 141] on textarea "👋 Hola, el [DATE] llega el Study [PERSON_NAME] de ActiveCampaign a [GEOGRAPHIC_…" at bounding box center [68, 136] width 83 height 46
drag, startPoint x: 44, startPoint y: 118, endPoint x: 81, endPoint y: 147, distance: 46.7
click at [81, 147] on textarea "👋 Hola, el [DATE] llega el Study [PERSON_NAME] de ActiveCampaign a [GEOGRAPHIC_…" at bounding box center [68, 136] width 83 height 46
paste textarea "el [DATE] nos vemos en [GEOGRAPHIC_DATA] en el Study [PERSON_NAME] de ActiveCam…"
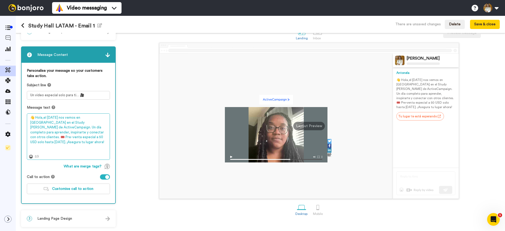
click at [56, 147] on textarea "👋 Hola,el [DATE] nos vemos en [GEOGRAPHIC_DATA] en el Study [PERSON_NAME] de Ac…" at bounding box center [68, 136] width 83 height 46
click at [54, 146] on textarea "👋 Hola,el [DATE] nos vemos en [GEOGRAPHIC_DATA] en el Study [PERSON_NAME] de Ac…" at bounding box center [68, 136] width 83 height 46
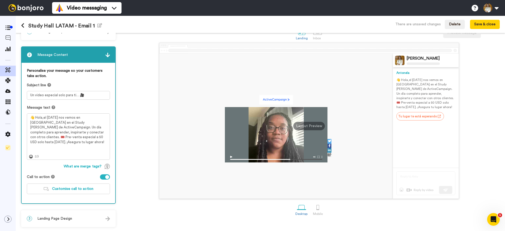
scroll to position [12, 0]
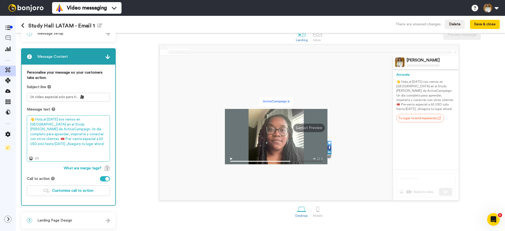
click at [81, 140] on textarea "👋 Hola,el [DATE] nos vemos en [GEOGRAPHIC_DATA] en el Study [PERSON_NAME] de Ac…" at bounding box center [68, 138] width 83 height 46
paste textarea "Hola 👋 El [DATE] nos vemos en [GEOGRAPHIC_DATA] para el Study [PERSON_NAME] de …"
click at [43, 119] on textarea "Hola 👋 El [DATE] nos vemos en [GEOGRAPHIC_DATA] para el Study [PERSON_NAME] de …" at bounding box center [68, 138] width 83 height 46
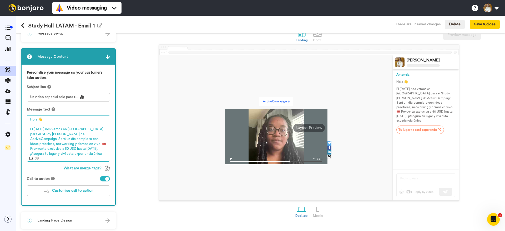
scroll to position [14, 0]
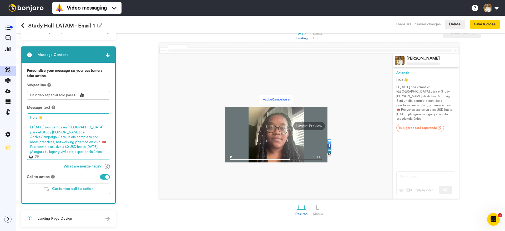
click at [54, 142] on textarea "Hola 👋 El [DATE] nos vemos en [GEOGRAPHIC_DATA] para el Study [PERSON_NAME] de …" at bounding box center [68, 136] width 83 height 46
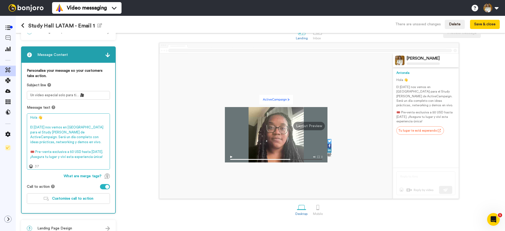
scroll to position [23, 0]
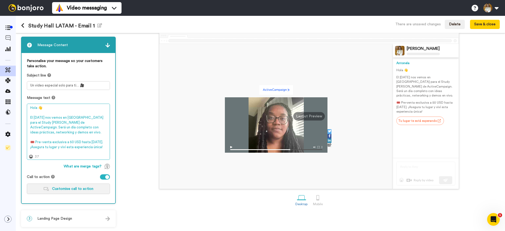
type textarea "Hola 👋 El [DATE] nos vemos en [GEOGRAPHIC_DATA] para el Study [PERSON_NAME] de …"
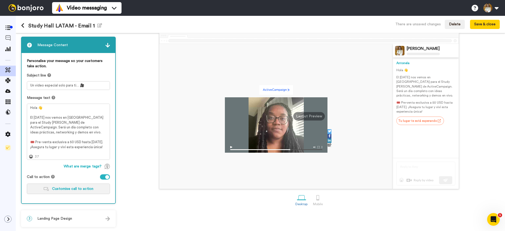
click at [73, 190] on span "Customise call to action" at bounding box center [72, 189] width 41 height 4
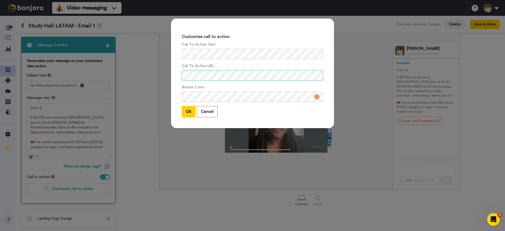
click at [337, 72] on div "Customise call to action Call To Action Text Call To Action URL Button Color Ok…" at bounding box center [253, 75] width 174 height 125
click at [382, 71] on div "Customise call to action Call To Action Text Call To Action URL Button Color Ok…" at bounding box center [252, 115] width 505 height 231
click at [191, 115] on button "Ok" at bounding box center [189, 111] width 14 height 11
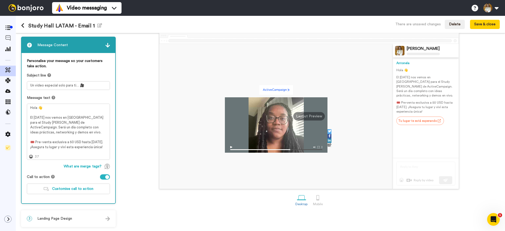
click at [67, 223] on div "3 Landing Page Design" at bounding box center [69, 218] width 94 height 16
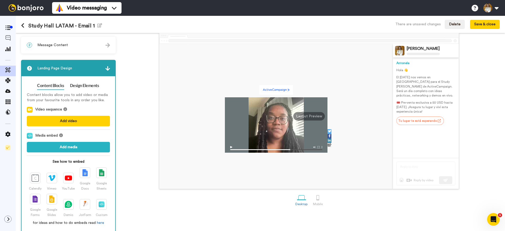
click at [310, 118] on div "Layout Preview" at bounding box center [309, 116] width 32 height 8
click at [89, 120] on button "Add video" at bounding box center [68, 121] width 83 height 11
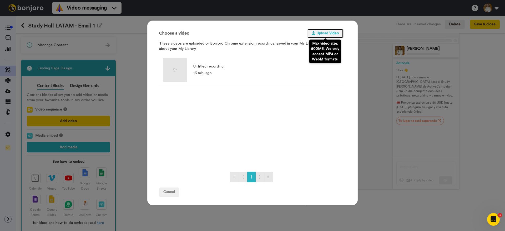
click at [328, 35] on button "Upload Video" at bounding box center [325, 33] width 36 height 9
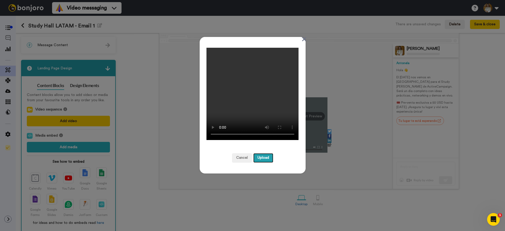
click at [264, 158] on button "Upload" at bounding box center [263, 157] width 20 height 9
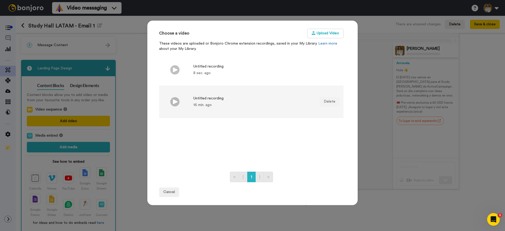
click at [219, 104] on div "16 min. ago" at bounding box center [208, 104] width 30 height 5
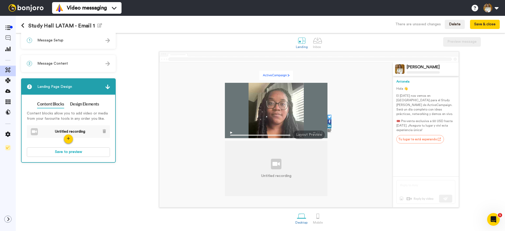
click at [332, 121] on div "Untitled recording" at bounding box center [276, 134] width 234 height 145
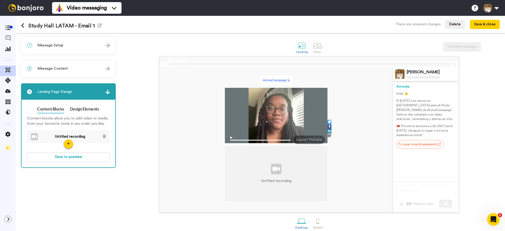
click at [276, 178] on div "Untitled recording" at bounding box center [276, 173] width 30 height 20
click at [103, 136] on icon at bounding box center [104, 136] width 3 height 4
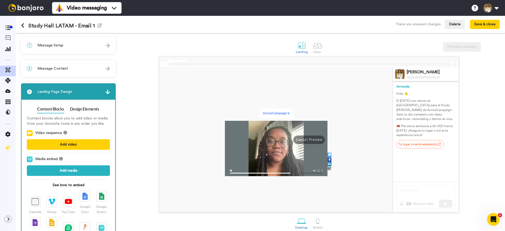
click at [78, 44] on div "1 Message Setup" at bounding box center [69, 45] width 94 height 16
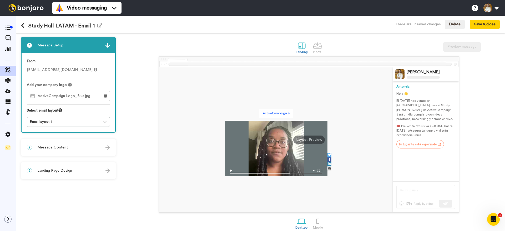
click at [66, 96] on span "ActiveCampaign Logo_Blue.jpg" at bounding box center [65, 96] width 55 height 4
click at [77, 126] on div "Email layout 1" at bounding box center [68, 122] width 83 height 10
click at [131, 125] on div "[PERSON_NAME] [PERSON_NAME] 👋 El [DATE] nos vemos en [GEOGRAPHIC_DATA] para el …" at bounding box center [309, 134] width 382 height 156
drag, startPoint x: 314, startPoint y: 45, endPoint x: 312, endPoint y: 46, distance: 2.9
click at [314, 45] on div at bounding box center [317, 45] width 9 height 9
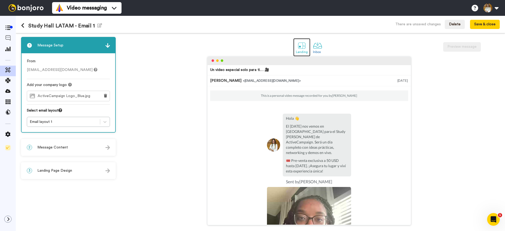
click at [302, 50] on div at bounding box center [301, 45] width 9 height 9
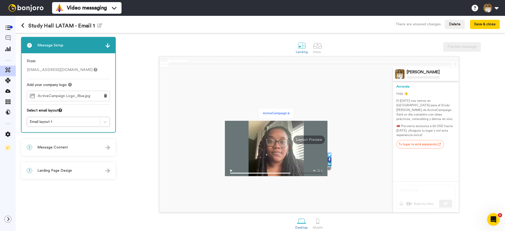
click at [45, 146] on span "Message Content" at bounding box center [52, 146] width 31 height 5
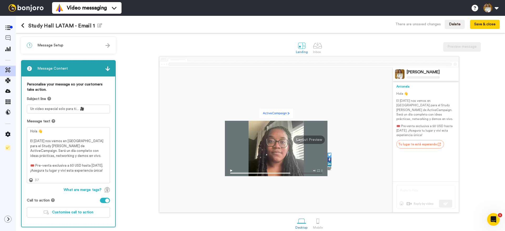
scroll to position [23, 0]
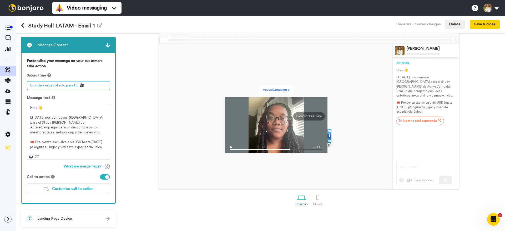
click at [59, 84] on textarea "Un video especial solo para ti… 🎥" at bounding box center [68, 85] width 83 height 9
drag, startPoint x: 81, startPoint y: 87, endPoint x: 18, endPoint y: 87, distance: 62.9
click at [18, 87] on div "1 Message Setup From [EMAIL_ADDRESS][DOMAIN_NAME] Add your company logo ActiveC…" at bounding box center [260, 132] width 489 height 198
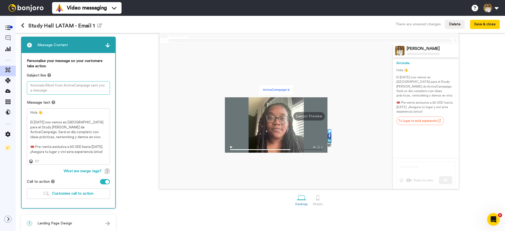
click at [64, 86] on textarea at bounding box center [68, 87] width 83 height 13
paste textarea "[GEOGRAPHIC_DATA], [DATE]:"
click at [73, 90] on textarea "[GEOGRAPHIC_DATA], [DATE]: Study [PERSON_NAME] de ActiveCampaign" at bounding box center [68, 87] width 83 height 13
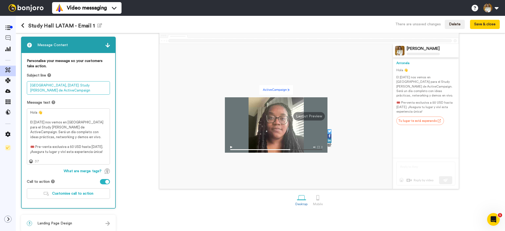
paste textarea "ActiveCampaign en [GEOGRAPHIC_DATA] – ¿Te sumás al Study [PERSON_NAME]?"
click at [98, 86] on textarea "ActiveCampaign en [GEOGRAPHIC_DATA] – ¿Te sumás al Study [PERSON_NAME]?" at bounding box center [68, 87] width 83 height 13
type textarea "ActiveCampaign en [GEOGRAPHIC_DATA] – ¿Te sumas al Study [PERSON_NAME]?"
click at [91, 103] on div "Message text" at bounding box center [68, 102] width 83 height 5
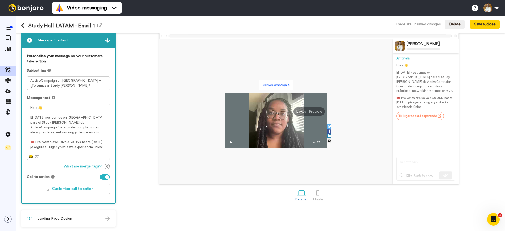
click at [32, 155] on icon at bounding box center [31, 156] width 4 height 4
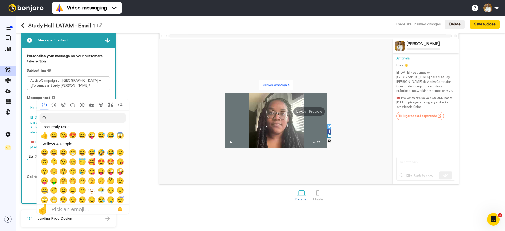
click at [29, 133] on textarea "Hola 👋 El [DATE] nos vemos en [GEOGRAPHIC_DATA] para el Study [PERSON_NAME] de …" at bounding box center [68, 131] width 83 height 56
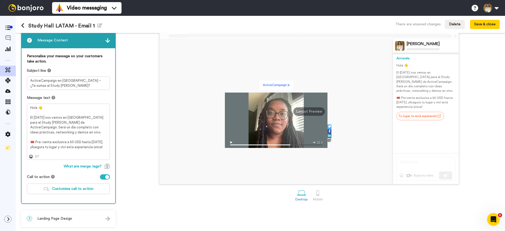
drag, startPoint x: 58, startPoint y: 217, endPoint x: 61, endPoint y: 213, distance: 4.9
click at [58, 217] on span "Landing Page Design" at bounding box center [54, 218] width 35 height 5
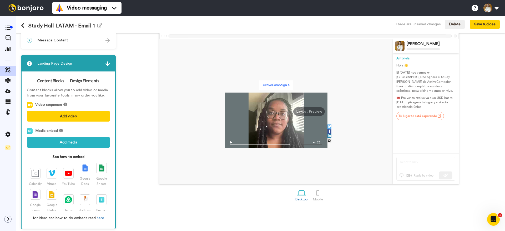
click at [277, 111] on div at bounding box center [276, 119] width 103 height 55
drag, startPoint x: 275, startPoint y: 111, endPoint x: 281, endPoint y: 121, distance: 11.4
click at [276, 111] on div at bounding box center [276, 119] width 103 height 55
click at [283, 126] on div at bounding box center [276, 119] width 103 height 55
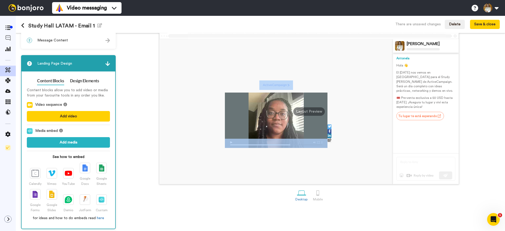
drag, startPoint x: 283, startPoint y: 126, endPoint x: 299, endPoint y: 173, distance: 49.7
click at [284, 127] on div at bounding box center [276, 119] width 103 height 55
click at [318, 111] on div "Layout Preview" at bounding box center [309, 111] width 32 height 8
click at [317, 111] on div "Layout Preview" at bounding box center [309, 111] width 32 height 8
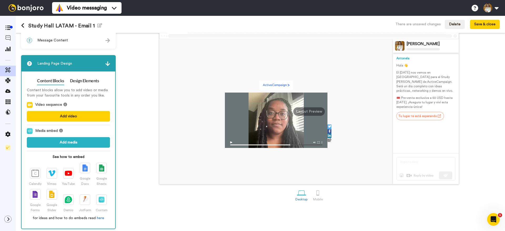
click at [315, 111] on div "Layout Preview" at bounding box center [309, 111] width 32 height 8
click at [313, 111] on div "Layout Preview" at bounding box center [309, 111] width 32 height 8
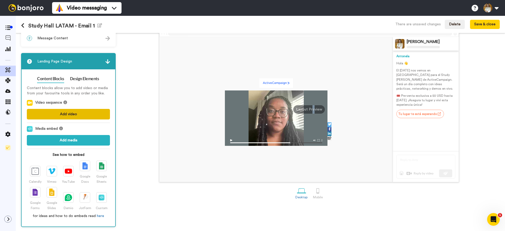
click at [67, 116] on button "Add video" at bounding box center [68, 114] width 83 height 11
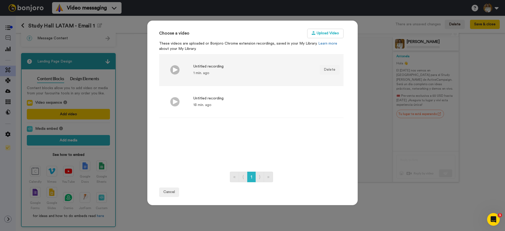
click at [177, 71] on img at bounding box center [174, 69] width 9 height 9
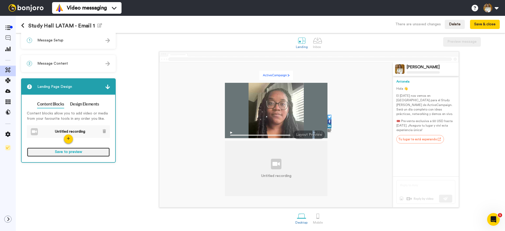
click at [82, 150] on button "Save to preview" at bounding box center [68, 151] width 83 height 9
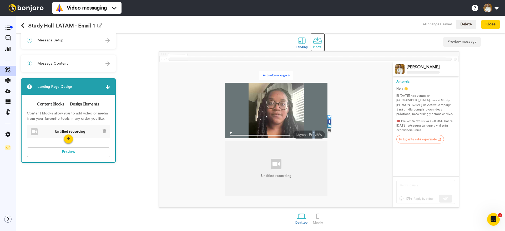
click at [316, 43] on div at bounding box center [317, 40] width 9 height 9
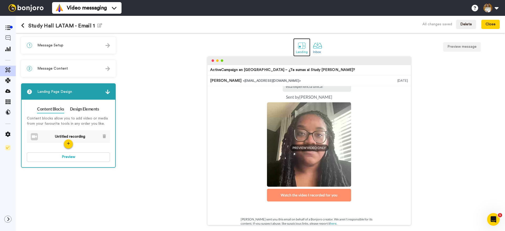
click at [301, 53] on div "Landing" at bounding box center [302, 52] width 12 height 4
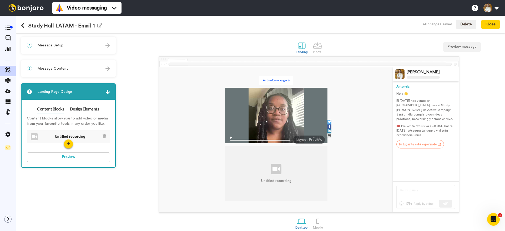
click at [266, 174] on div "Untitled recording" at bounding box center [276, 173] width 30 height 20
click at [272, 172] on div at bounding box center [276, 168] width 11 height 11
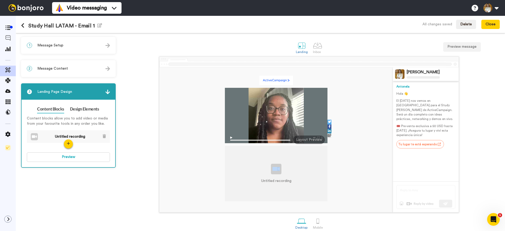
click at [272, 172] on div at bounding box center [276, 168] width 11 height 11
click at [293, 170] on div "Untitled recording" at bounding box center [276, 173] width 103 height 55
click at [463, 24] on button "Delete" at bounding box center [466, 24] width 20 height 9
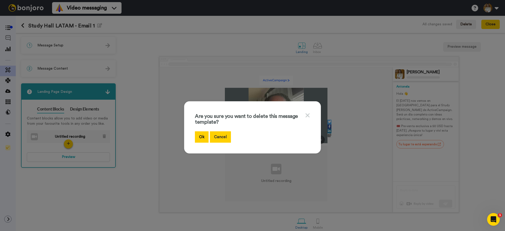
click at [217, 137] on button "Cancel" at bounding box center [220, 136] width 21 height 11
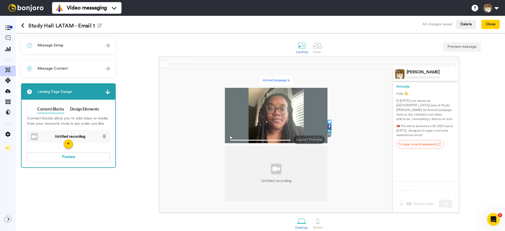
click at [63, 71] on div "2 Message Content" at bounding box center [69, 69] width 94 height 16
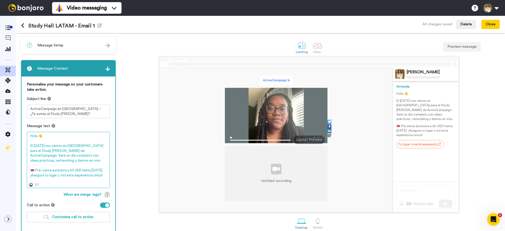
drag, startPoint x: 48, startPoint y: 181, endPoint x: 20, endPoint y: 124, distance: 63.4
click at [20, 124] on div "1 Message Setup From [EMAIL_ADDRESS][DOMAIN_NAME] Add your company logo ActiveC…" at bounding box center [260, 132] width 489 height 198
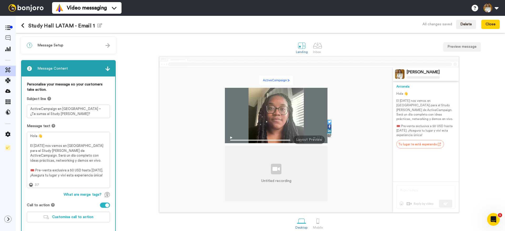
click at [107, 44] on img at bounding box center [108, 45] width 4 height 4
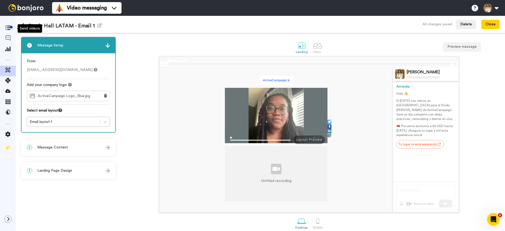
click at [23, 27] on div "Send videos" at bounding box center [30, 28] width 24 height 8
click at [23, 25] on icon at bounding box center [22, 25] width 3 height 5
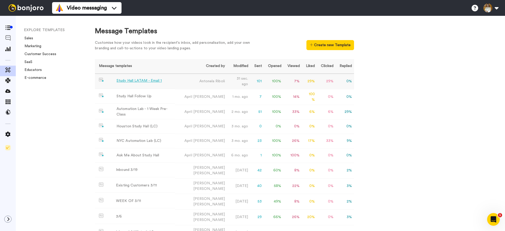
click at [242, 84] on td "31 sec. ago" at bounding box center [238, 81] width 23 height 16
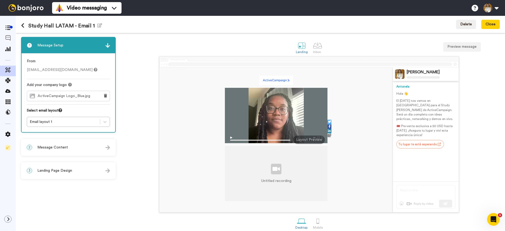
click at [310, 140] on div "Layout Preview" at bounding box center [309, 139] width 32 height 8
click at [269, 122] on div at bounding box center [276, 115] width 103 height 55
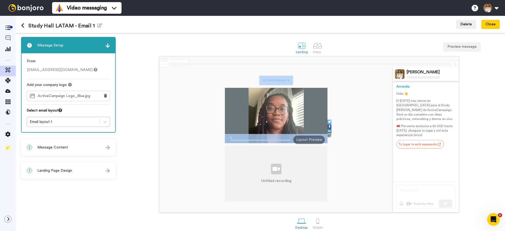
click at [269, 122] on div at bounding box center [276, 115] width 103 height 55
drag, startPoint x: 269, startPoint y: 122, endPoint x: 274, endPoint y: 112, distance: 11.4
click at [270, 121] on div at bounding box center [276, 115] width 103 height 55
click at [25, 27] on button at bounding box center [24, 26] width 7 height 6
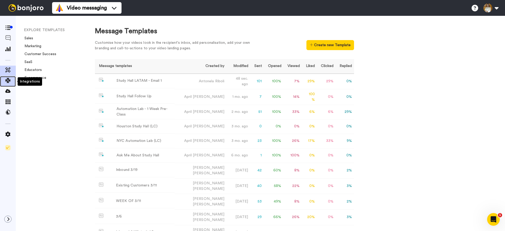
click at [10, 80] on icon at bounding box center [7, 80] width 5 height 5
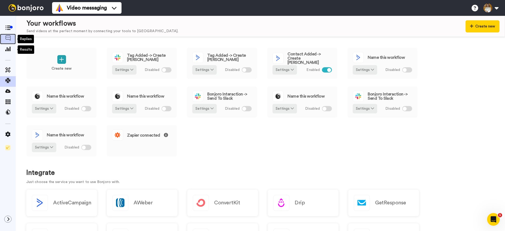
click at [9, 41] on span at bounding box center [8, 38] width 16 height 5
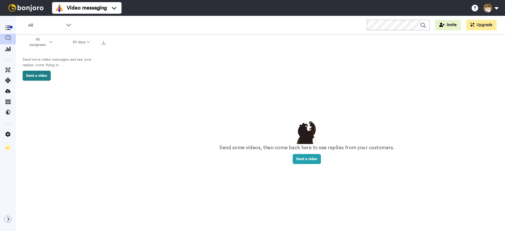
click at [44, 78] on button "Send a video" at bounding box center [37, 76] width 28 height 10
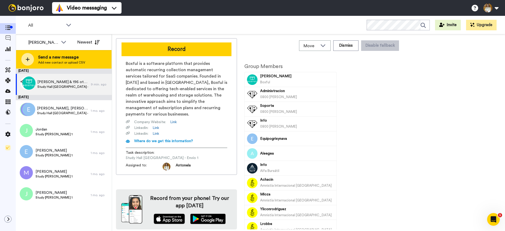
click at [30, 62] on div at bounding box center [27, 59] width 13 height 13
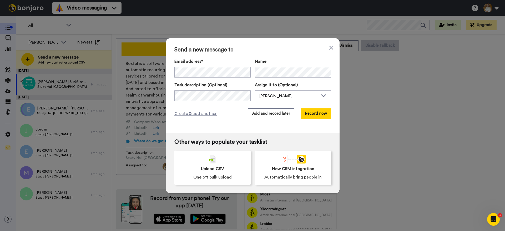
drag, startPoint x: 329, startPoint y: 47, endPoint x: 325, endPoint y: 49, distance: 4.9
click at [329, 47] on icon at bounding box center [331, 47] width 4 height 6
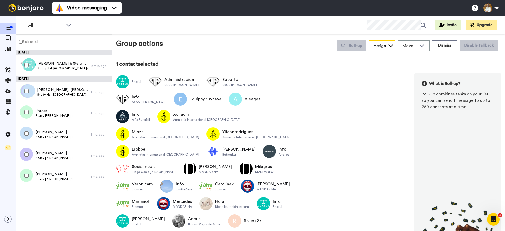
click at [382, 46] on div "Assign" at bounding box center [380, 46] width 13 height 6
drag, startPoint x: 346, startPoint y: 67, endPoint x: 369, endPoint y: 59, distance: 24.6
click at [346, 67] on div "1 contact selected" at bounding box center [308, 63] width 385 height 7
click at [422, 43] on icon at bounding box center [422, 45] width 6 height 5
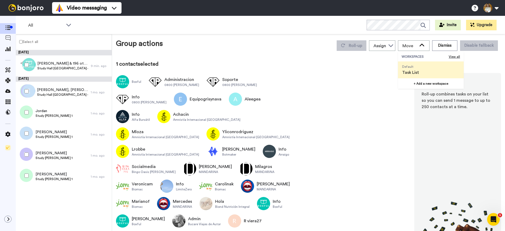
drag, startPoint x: 359, startPoint y: 89, endPoint x: 380, endPoint y: 74, distance: 26.0
click at [359, 89] on div "Boxful Administracion 0800 [PERSON_NAME] Soporte 0800 [PERSON_NAME] Info 0800 […" at bounding box center [308, 168] width 385 height 191
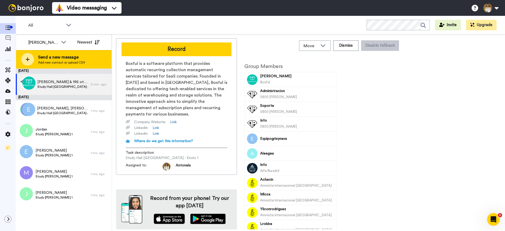
click at [28, 61] on icon at bounding box center [28, 59] width 4 height 5
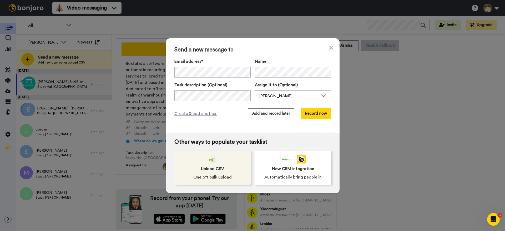
click at [227, 167] on div "Upload CSV One off bulk upload" at bounding box center [212, 167] width 76 height 34
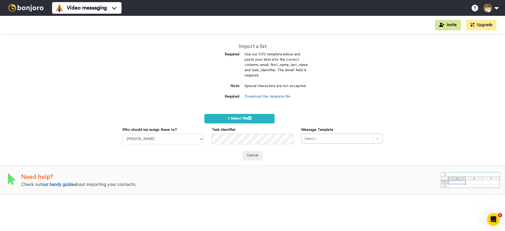
click at [448, 27] on button "Invite" at bounding box center [448, 25] width 26 height 11
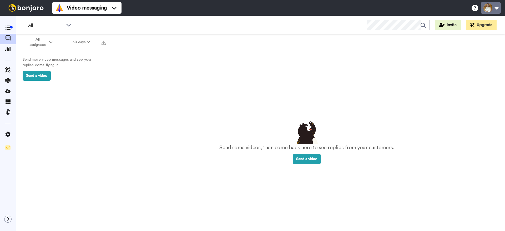
click at [488, 9] on button at bounding box center [491, 8] width 20 height 12
click at [311, 160] on button "Send a video" at bounding box center [307, 159] width 28 height 10
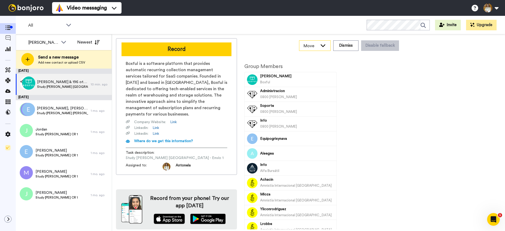
click at [325, 48] on div "Move" at bounding box center [314, 46] width 31 height 10
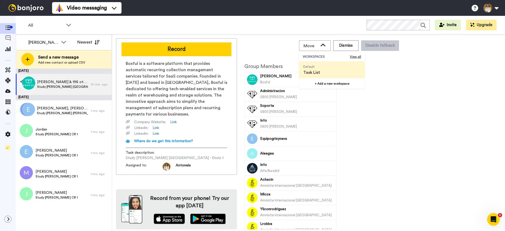
click at [324, 69] on span "Default Task List" at bounding box center [311, 69] width 25 height 17
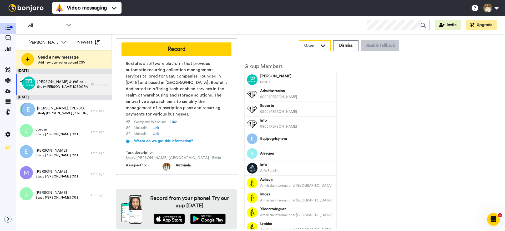
click at [325, 46] on icon at bounding box center [323, 45] width 5 height 3
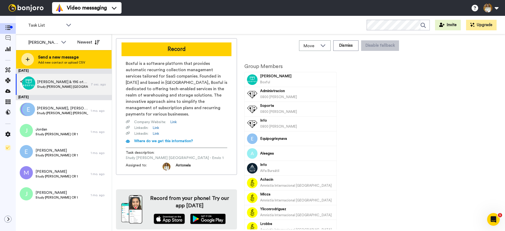
click at [94, 64] on div "Send a new message Add new contact or upload CSV" at bounding box center [64, 59] width 96 height 18
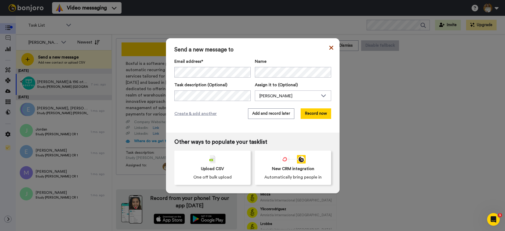
click at [331, 48] on icon at bounding box center [331, 48] width 4 height 4
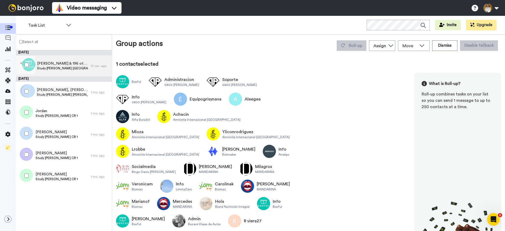
click at [56, 65] on span "[PERSON_NAME] & 196 others" at bounding box center [62, 63] width 51 height 5
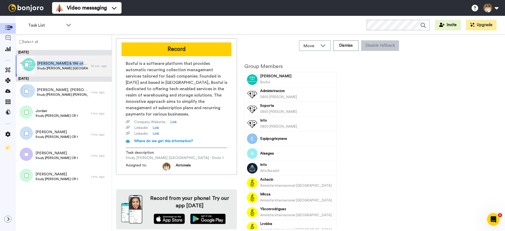
click at [56, 65] on span "[PERSON_NAME] & 196 others" at bounding box center [62, 63] width 51 height 5
click at [186, 94] on span "Boxful is a software platform that provides automatic recurring collection mana…" at bounding box center [177, 88] width 102 height 57
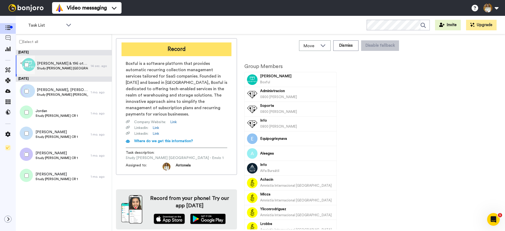
click at [202, 47] on button "Record" at bounding box center [177, 49] width 110 height 14
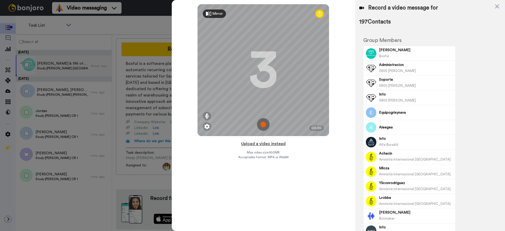
click at [274, 145] on button "Upload a video instead" at bounding box center [264, 143] width 48 height 7
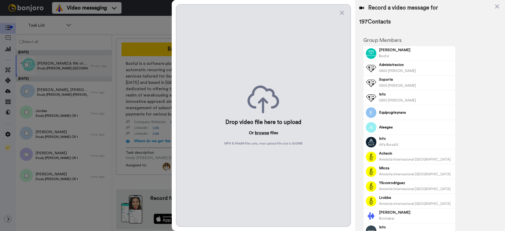
click at [264, 134] on button "browse" at bounding box center [262, 132] width 14 height 6
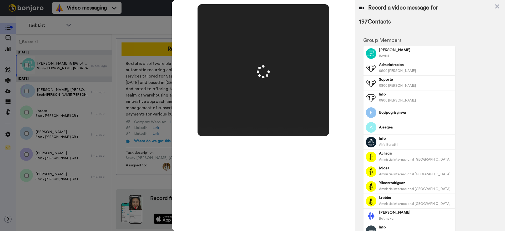
click at [451, 23] on span "197 Contacts" at bounding box center [430, 22] width 142 height 8
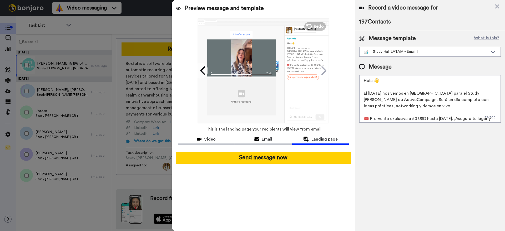
scroll to position [8, 0]
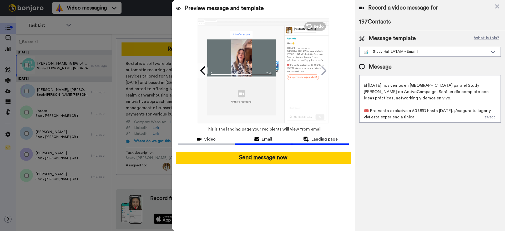
click at [265, 142] on button "Email" at bounding box center [263, 140] width 57 height 10
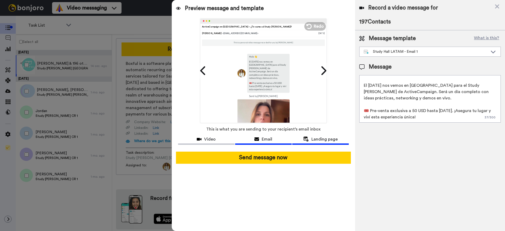
click at [321, 142] on button "Landing page" at bounding box center [320, 140] width 57 height 10
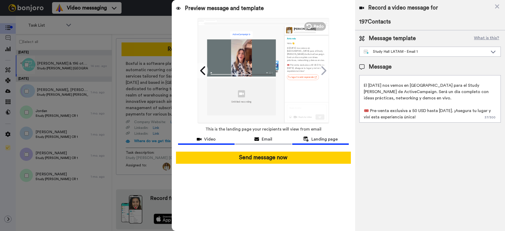
click at [212, 141] on span "Video" at bounding box center [210, 139] width 12 height 6
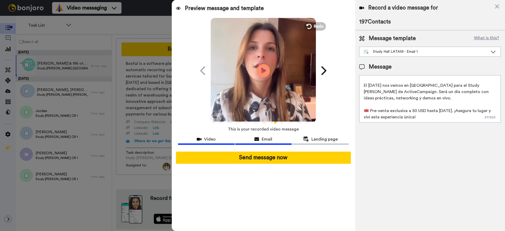
click at [259, 139] on icon at bounding box center [256, 139] width 5 height 4
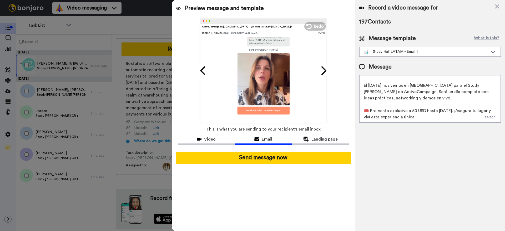
scroll to position [84, 0]
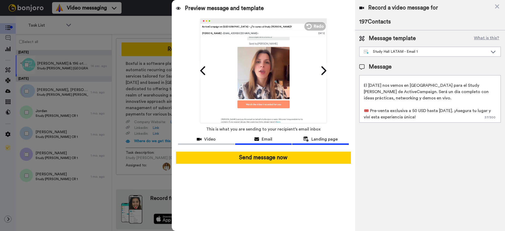
click at [315, 139] on span "Landing page" at bounding box center [325, 139] width 26 height 6
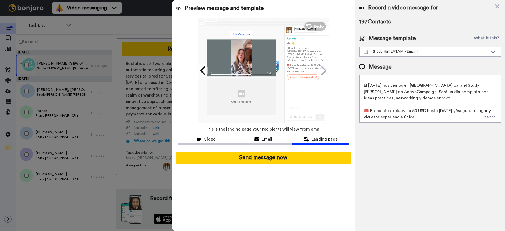
scroll to position [0, 0]
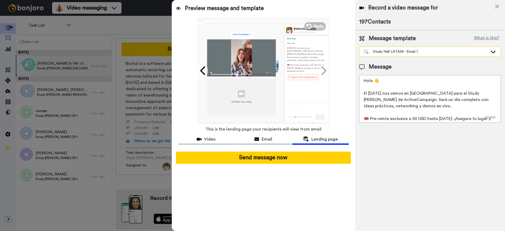
click at [464, 54] on div "Study Hall LATAM - Email 1" at bounding box center [426, 51] width 124 height 5
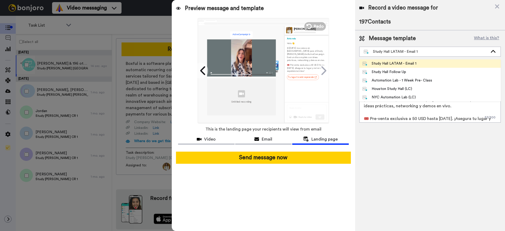
click at [462, 38] on div "Message template What is this?" at bounding box center [430, 38] width 142 height 8
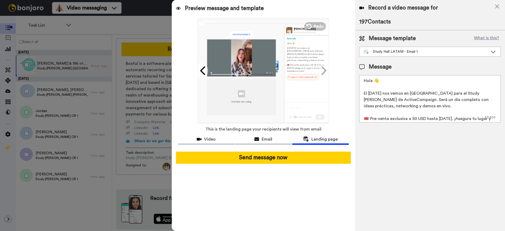
scroll to position [8, 0]
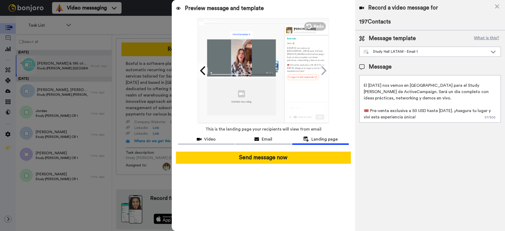
click at [443, 119] on textarea "Hola 👋 El 8 de octubre nos vemos en Buenos Aires para el Study Hall de ActiveCa…" at bounding box center [430, 98] width 142 height 47
click at [463, 112] on textarea "Hola 👋 El 8 de octubre nos vemos en Buenos Aires para el Study Hall de ActiveCa…" at bounding box center [430, 98] width 142 height 47
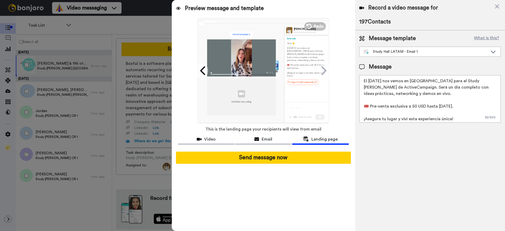
scroll to position [14, 0]
click at [406, 117] on textarea "Hola 👋 El 8 de octubre nos vemos en Buenos Aires para el Study Hall de ActiveCa…" at bounding box center [430, 98] width 142 height 47
click at [445, 117] on textarea "Hola 👋 El 8 de octubre nos vemos en Buenos Aires para el Study Hall de ActiveCa…" at bounding box center [430, 98] width 142 height 47
click at [457, 116] on textarea "Hola 👋 El 8 de octubre nos vemos en Buenos Aires para el Study Hall de ActiveCa…" at bounding box center [430, 98] width 142 height 47
click at [449, 118] on textarea "Hola 👋 El 8 de octubre nos vemos en Buenos Aires para el Study Hall de ActiveCa…" at bounding box center [430, 98] width 142 height 47
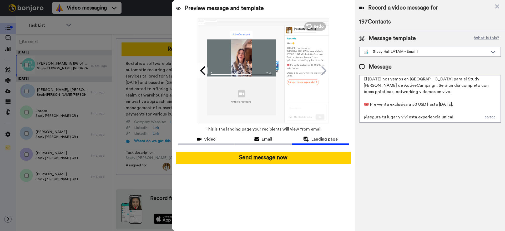
drag, startPoint x: 454, startPoint y: 117, endPoint x: 363, endPoint y: 118, distance: 91.0
click at [363, 118] on textarea "Hola 👋 El 8 de octubre nos vemos en Buenos Aires para el Study Hall de ActiveCa…" at bounding box center [430, 98] width 142 height 47
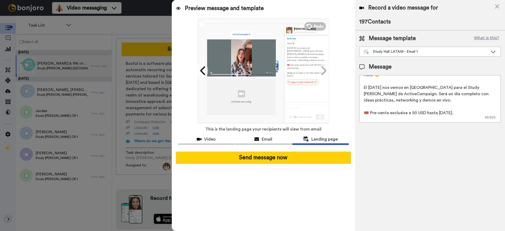
type textarea "Hola 👋 El 8 de octubre nos vemos en Buenos Aires para el Study Hall de ActiveCa…"
click at [498, 6] on icon at bounding box center [497, 6] width 4 height 4
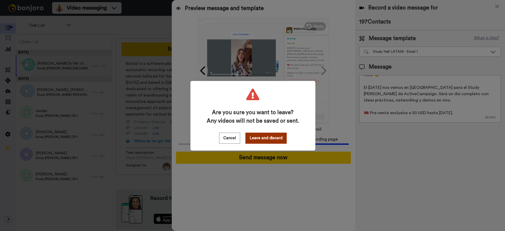
click at [259, 140] on button "Leave and discard" at bounding box center [266, 137] width 41 height 11
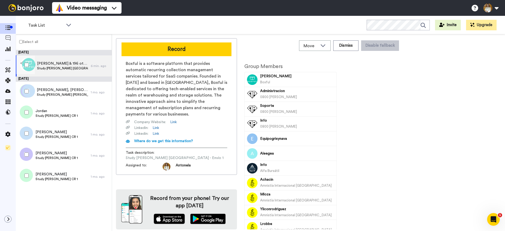
scroll to position [0, 0]
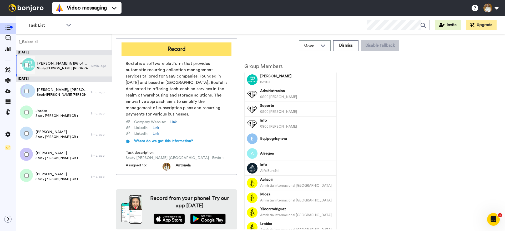
click at [187, 50] on button "Record" at bounding box center [177, 49] width 110 height 14
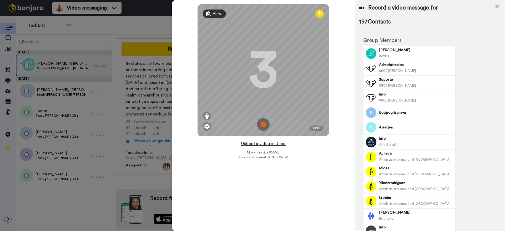
click at [272, 143] on button "Upload a video instead" at bounding box center [264, 143] width 48 height 7
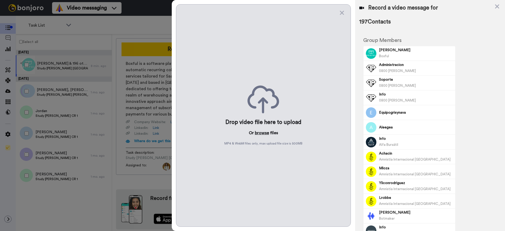
click at [265, 134] on button "browse" at bounding box center [262, 132] width 14 height 6
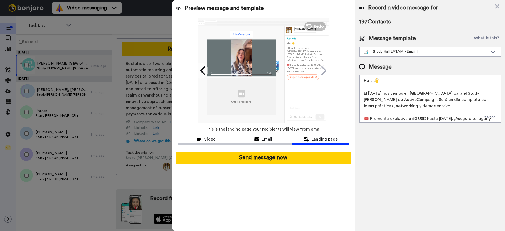
scroll to position [4, 0]
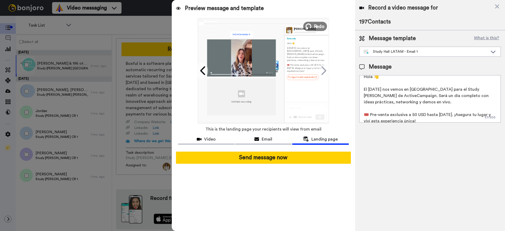
click at [317, 27] on span "Redo" at bounding box center [319, 26] width 11 height 7
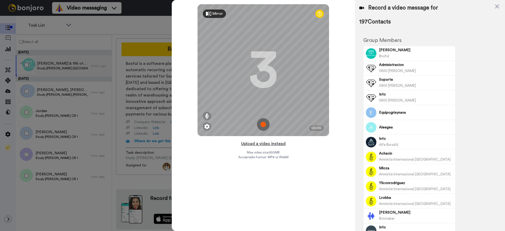
click at [263, 143] on button "Upload a video instead" at bounding box center [264, 143] width 48 height 7
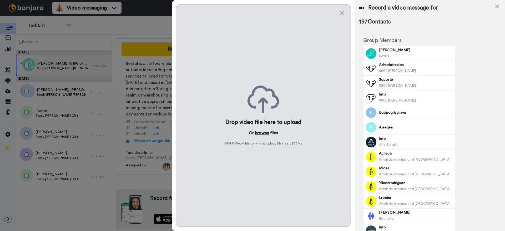
click at [264, 132] on button "browse" at bounding box center [262, 132] width 14 height 6
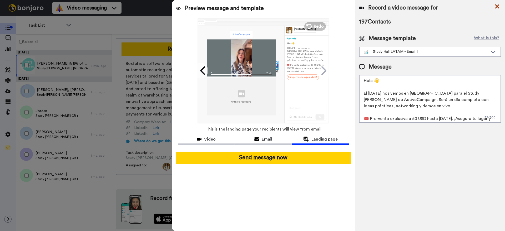
click at [499, 6] on icon at bounding box center [497, 6] width 5 height 7
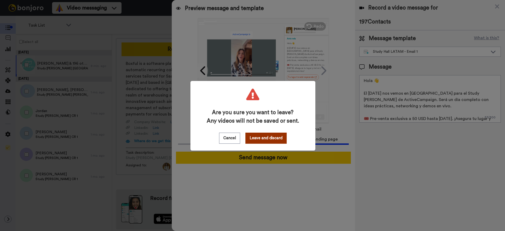
click at [270, 139] on button "Leave and discard" at bounding box center [266, 137] width 41 height 11
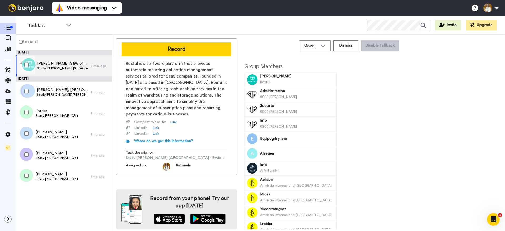
scroll to position [0, 0]
click at [445, 113] on div "Record Boxful is a software platform that provides automatic recurring collecti…" at bounding box center [308, 133] width 385 height 191
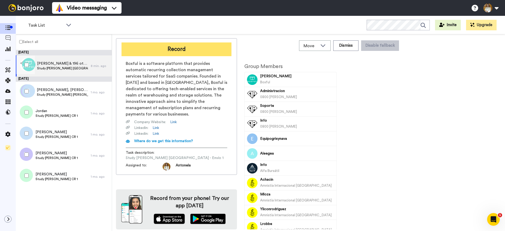
click at [178, 50] on button "Record" at bounding box center [177, 49] width 110 height 14
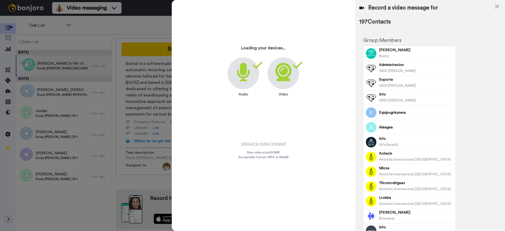
drag, startPoint x: 154, startPoint y: 46, endPoint x: 150, endPoint y: 41, distance: 6.4
click at [154, 46] on div at bounding box center [252, 115] width 505 height 231
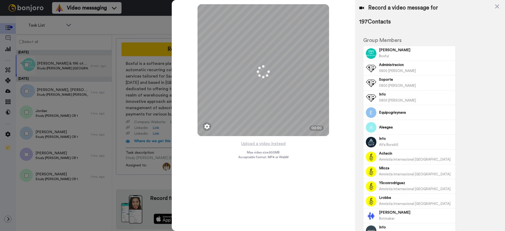
click at [154, 33] on div at bounding box center [252, 115] width 505 height 231
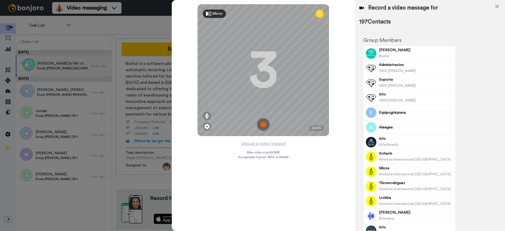
click at [497, 4] on icon at bounding box center [497, 6] width 5 height 7
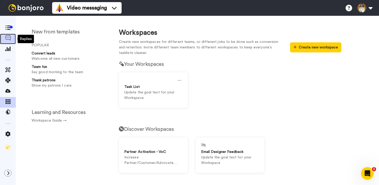
click at [8, 39] on icon at bounding box center [7, 37] width 5 height 5
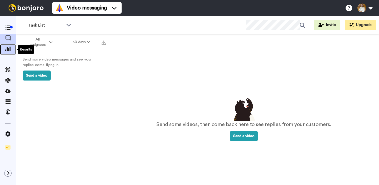
click at [10, 49] on icon at bounding box center [7, 48] width 5 height 5
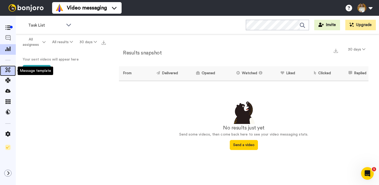
click at [8, 72] on icon at bounding box center [7, 69] width 5 height 5
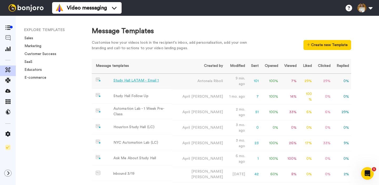
click at [153, 81] on div "Study Hall LATAM - Email 1" at bounding box center [135, 81] width 45 height 6
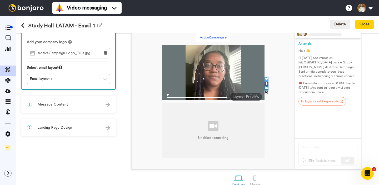
scroll to position [51, 0]
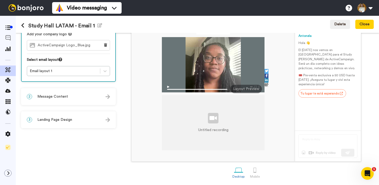
click at [81, 96] on div "2 Message Content" at bounding box center [69, 97] width 94 height 16
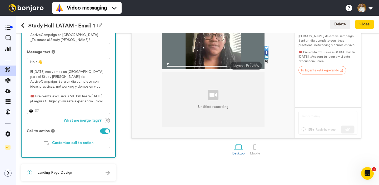
drag, startPoint x: 68, startPoint y: 169, endPoint x: 74, endPoint y: 163, distance: 8.2
click at [68, 169] on div "3 Landing Page Design" at bounding box center [69, 173] width 94 height 16
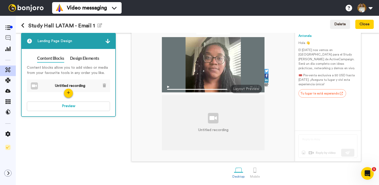
click at [102, 85] on li "Untitled recording" at bounding box center [68, 85] width 83 height 13
click at [104, 85] on icon at bounding box center [104, 85] width 3 height 4
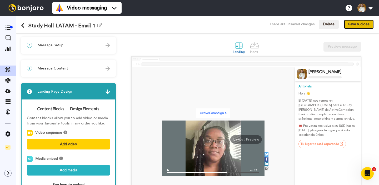
click at [357, 25] on button "Save & close" at bounding box center [359, 24] width 30 height 9
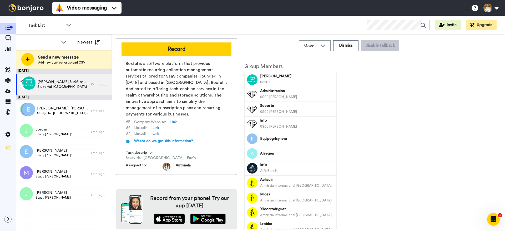
click at [193, 52] on button "Record" at bounding box center [177, 49] width 110 height 14
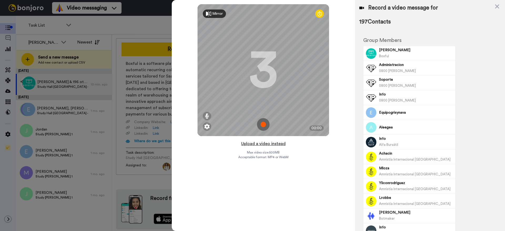
click at [265, 142] on button "Upload a video instead" at bounding box center [264, 143] width 48 height 7
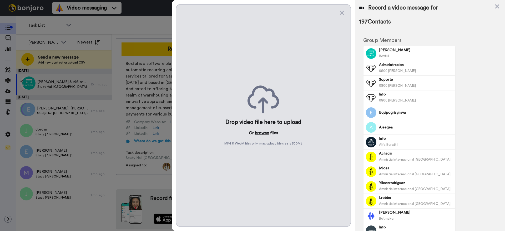
click at [265, 133] on button "browse" at bounding box center [262, 132] width 14 height 6
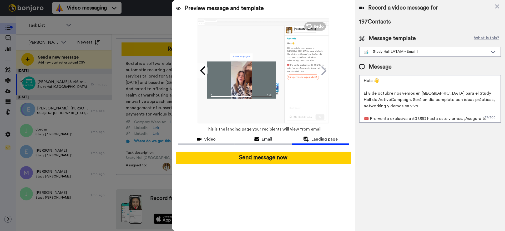
scroll to position [8, 0]
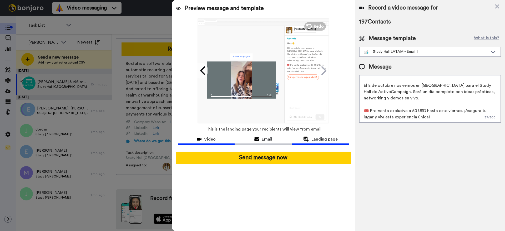
click at [219, 142] on button "Video" at bounding box center [206, 140] width 57 height 10
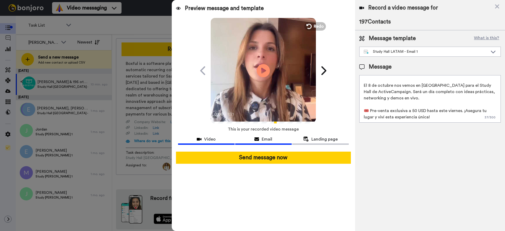
click at [256, 141] on icon at bounding box center [256, 139] width 5 height 4
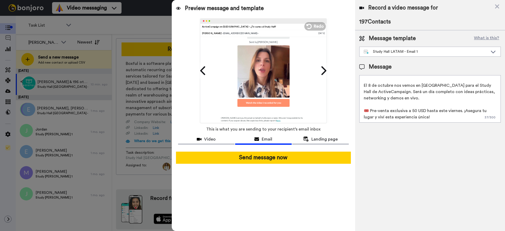
scroll to position [84, 0]
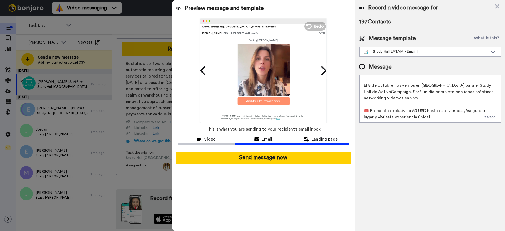
click at [302, 138] on div "Landing page" at bounding box center [320, 139] width 57 height 6
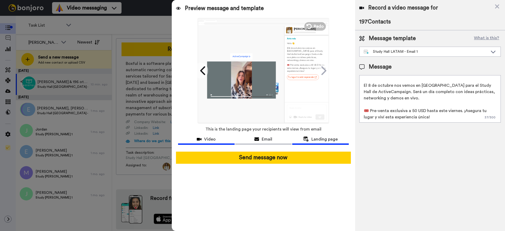
click at [203, 140] on div "Video" at bounding box center [206, 139] width 57 height 6
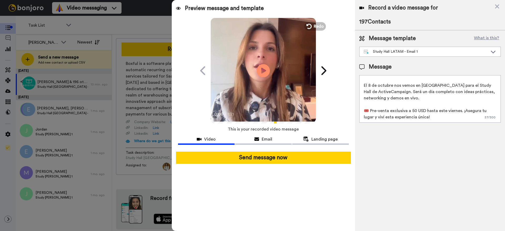
scroll to position [0, 0]
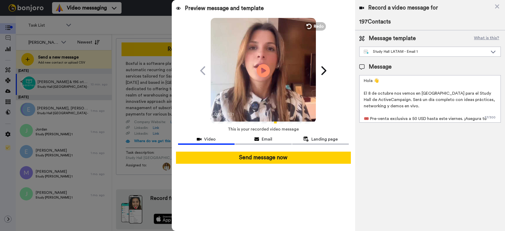
drag, startPoint x: 380, startPoint y: 93, endPoint x: 429, endPoint y: 93, distance: 49.5
click at [429, 93] on textarea "Hola 👋 El 8 de octubre nos vemos en Buenos Aires para el Study Hall de ActiveCa…" at bounding box center [430, 98] width 142 height 47
drag, startPoint x: 413, startPoint y: 93, endPoint x: 393, endPoint y: 94, distance: 20.0
click at [393, 94] on textarea "Hola 👋 El 8 de octubre nos vemos en Buenos Aires para el Study Hall de ActiveCa…" at bounding box center [430, 98] width 142 height 47
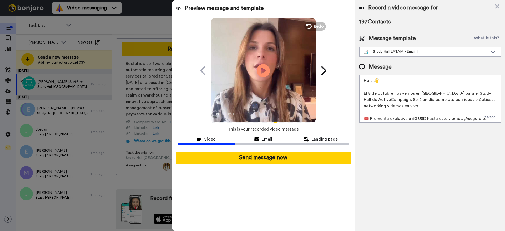
click at [422, 94] on textarea "Hola 👋 El 8 de octubre nos vemos en Buenos Aires para el Study Hall de ActiveCa…" at bounding box center [430, 98] width 142 height 47
drag, startPoint x: 377, startPoint y: 100, endPoint x: 437, endPoint y: 107, distance: 59.8
click at [437, 107] on textarea "Hola 👋 El 8 de octubre nos vemos en Buenos Aires para el Study Hall de ActiveCa…" at bounding box center [430, 98] width 142 height 47
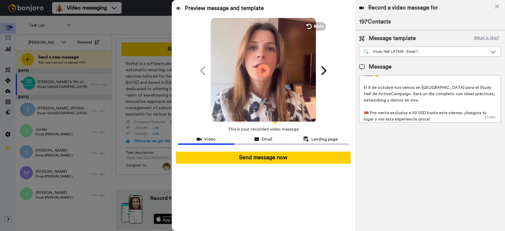
scroll to position [4, 0]
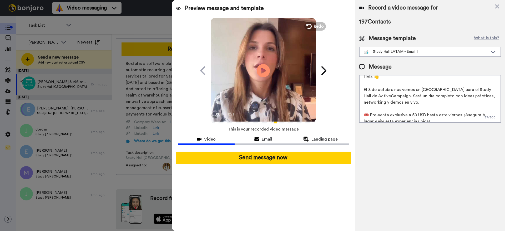
click at [427, 103] on textarea "Hola 👋 El 8 de octubre nos vemos en Buenos Aires para el Study Hall de ActiveCa…" at bounding box center [430, 98] width 142 height 47
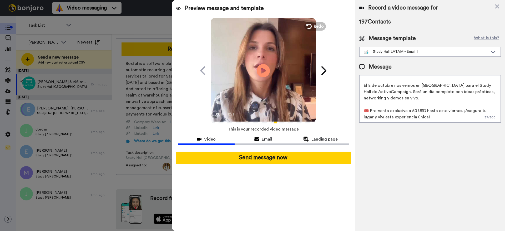
scroll to position [0, 0]
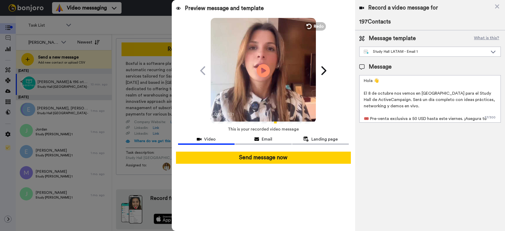
drag, startPoint x: 428, startPoint y: 118, endPoint x: 340, endPoint y: 65, distance: 102.3
click at [340, 65] on div "Preview message and template Play/Pause 0:00 / 1:21 ActiveCampaign en Buenos Ai…" at bounding box center [338, 115] width 333 height 231
click at [395, 103] on textarea "Hola 👋 El 8 de octubre nos vemos en Buenos Aires para el Study Hall de ActiveCa…" at bounding box center [430, 98] width 142 height 47
drag, startPoint x: 383, startPoint y: 108, endPoint x: 388, endPoint y: 108, distance: 4.5
click at [384, 108] on textarea "Hola 👋 El 8 de octubre nos vemos en Buenos Aires para el Study Hall de ActiveCa…" at bounding box center [430, 98] width 142 height 47
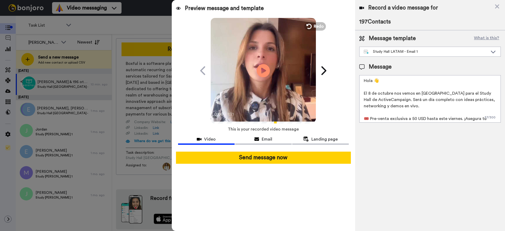
drag, startPoint x: 422, startPoint y: 107, endPoint x: 356, endPoint y: 96, distance: 67.1
click at [356, 96] on div "Message template What is this? Study Hall LATAM - Email 1 Study Hall LATAM - Em…" at bounding box center [430, 78] width 150 height 96
paste textarea "Un día con ideas prácticas, networking, demos y estrategias para mejorar tu uso…"
drag, startPoint x: 458, startPoint y: 89, endPoint x: 471, endPoint y: 88, distance: 12.6
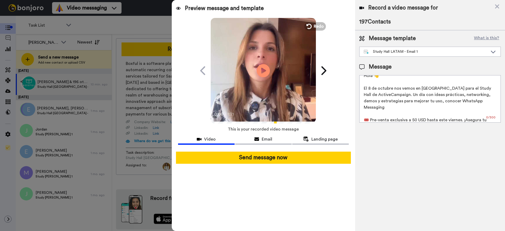
click at [471, 88] on textarea "Hola 👋 El 8 de octubre nos vemos en Buenos Aires para el Study Hall de ActiveCa…" at bounding box center [430, 98] width 142 height 47
drag, startPoint x: 471, startPoint y: 88, endPoint x: 468, endPoint y: 89, distance: 3.2
click at [471, 88] on textarea "Hola 👋 El 8 de octubre nos vemos en Buenos Aires para el Study Hall de ActiveCa…" at bounding box center [430, 98] width 142 height 47
drag, startPoint x: 385, startPoint y: 94, endPoint x: 410, endPoint y: 94, distance: 24.7
click at [410, 94] on textarea "Hola 👋 El 8 de octubre nos vemos en Buenos Aires para el Study Hall de ActiveCa…" at bounding box center [430, 98] width 142 height 47
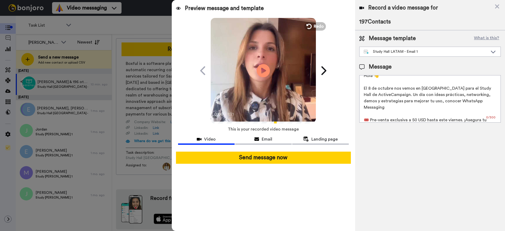
click at [410, 94] on textarea "Hola 👋 El 8 de octubre nos vemos en Buenos Aires para el Study Hall de ActiveCa…" at bounding box center [430, 98] width 142 height 47
drag, startPoint x: 423, startPoint y: 96, endPoint x: 436, endPoint y: 95, distance: 13.4
click at [436, 95] on textarea "Hola 👋 El 8 de octubre nos vemos en Buenos Aires para el Study Hall de ActiveCa…" at bounding box center [430, 98] width 142 height 47
drag, startPoint x: 448, startPoint y: 95, endPoint x: 464, endPoint y: 95, distance: 16.6
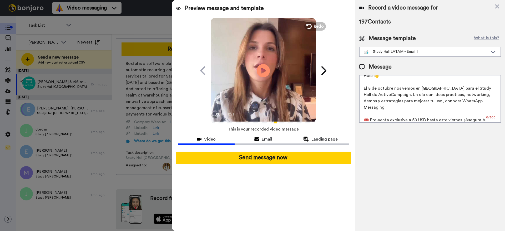
click at [464, 95] on textarea "Hola 👋 El 8 de octubre nos vemos en Buenos Aires para el Study Hall de ActiveCa…" at bounding box center [430, 98] width 142 height 47
drag, startPoint x: 375, startPoint y: 101, endPoint x: 420, endPoint y: 101, distance: 45.0
click at [420, 101] on textarea "Hola 👋 El 8 de octubre nos vemos en Buenos Aires para el Study Hall de ActiveCa…" at bounding box center [430, 98] width 142 height 47
drag, startPoint x: 439, startPoint y: 101, endPoint x: 463, endPoint y: 101, distance: 23.7
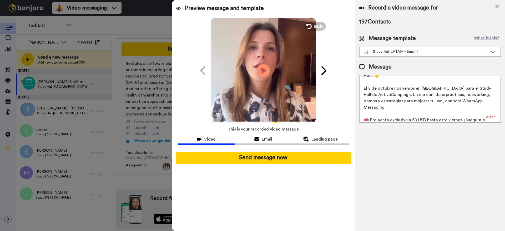
click at [463, 101] on textarea "Hola 👋 El 8 de octubre nos vemos en Buenos Aires para el Study Hall de ActiveCa…" at bounding box center [430, 98] width 142 height 47
drag, startPoint x: 463, startPoint y: 101, endPoint x: 460, endPoint y: 102, distance: 2.6
click at [463, 101] on textarea "Hola 👋 El 8 de octubre nos vemos en Buenos Aires para el Study Hall de ActiveCa…" at bounding box center [430, 98] width 142 height 47
click at [424, 101] on textarea "Hola 👋 El 8 de octubre nos vemos en Buenos Aires para el Study Hall de ActiveCa…" at bounding box center [430, 98] width 142 height 47
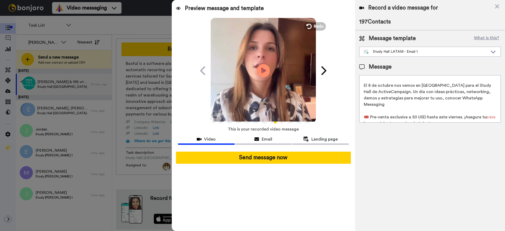
drag, startPoint x: 462, startPoint y: 111, endPoint x: 467, endPoint y: 117, distance: 7.1
click at [467, 117] on textarea "Hola 👋 El 8 de octubre nos vemos en Buenos Aires para el Study Hall de ActiveCa…" at bounding box center [430, 98] width 142 height 47
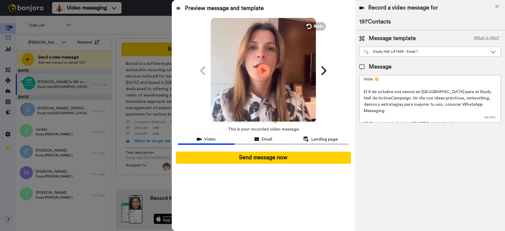
click at [486, 106] on textarea "Hola 👋 El 8 de octubre nos vemos en Buenos Aires para el Study Hall de ActiveCa…" at bounding box center [430, 98] width 142 height 47
paste textarea "ActiveCampaign Intelligence y mucho más."
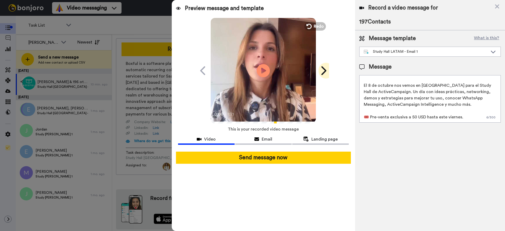
type textarea "Hola 👋 El 8 de octubre nos vemos en Buenos Aires para el Study Hall de ActiveCa…"
click at [324, 71] on icon at bounding box center [324, 70] width 5 height 9
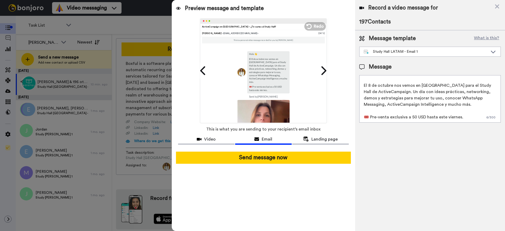
scroll to position [5, 0]
click at [323, 69] on icon at bounding box center [323, 71] width 8 height 10
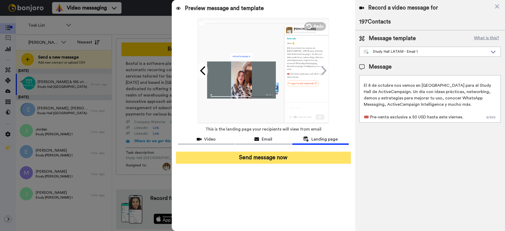
click at [254, 157] on button "Send message now" at bounding box center [263, 157] width 175 height 12
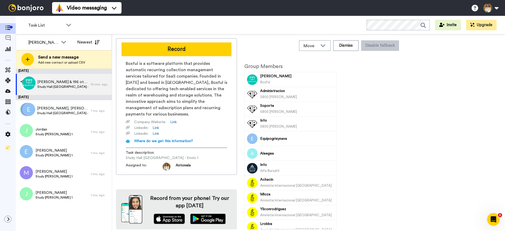
scroll to position [0, 0]
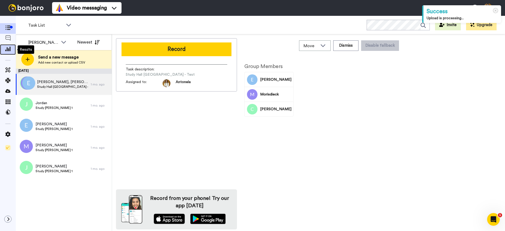
click at [6, 47] on icon at bounding box center [7, 48] width 5 height 5
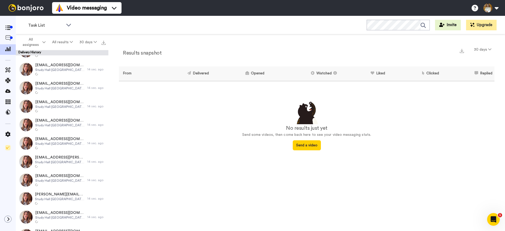
scroll to position [483, 0]
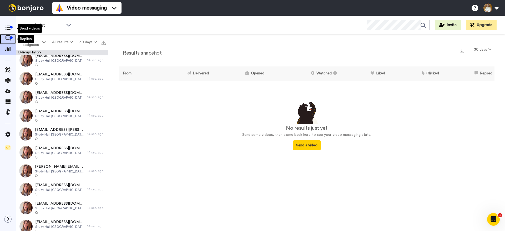
click at [7, 37] on icon at bounding box center [7, 37] width 5 height 5
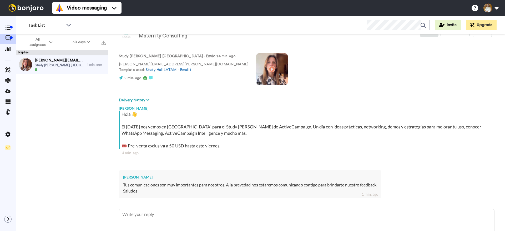
scroll to position [15, 0]
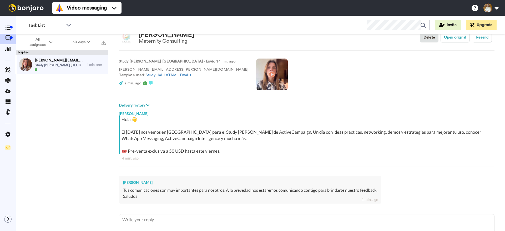
click at [251, 187] on div "Tus comunicaciones son muy importantes para nosotros. A la brevedad nos estarem…" at bounding box center [250, 193] width 254 height 12
click at [5, 28] on icon at bounding box center [7, 28] width 5 height 4
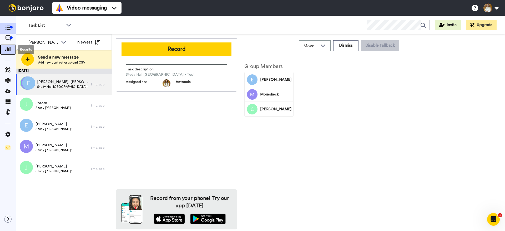
click at [8, 50] on icon at bounding box center [7, 48] width 5 height 5
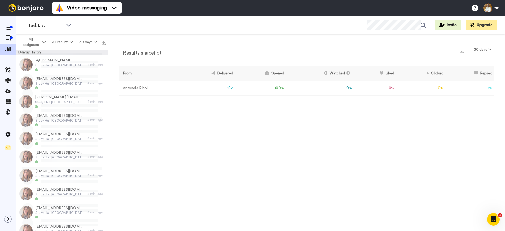
click at [254, 127] on div "Results snapshot 30 days From Delivered Opened Watched Liked Clicked Replied Fa…" at bounding box center [306, 133] width 397 height 199
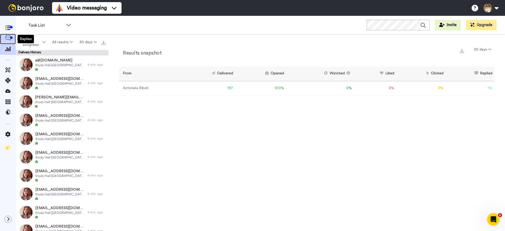
click at [5, 40] on span at bounding box center [8, 38] width 16 height 5
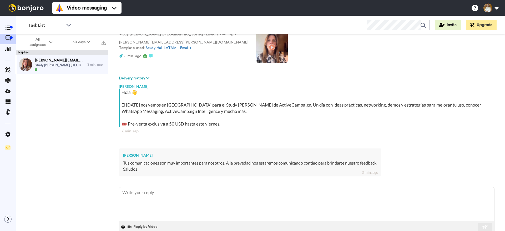
scroll to position [54, 0]
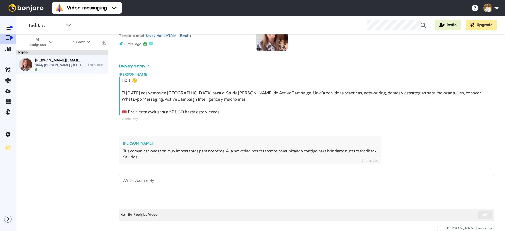
click at [187, 125] on div "Hola 👋 El [DATE] nos vemos en [GEOGRAPHIC_DATA] para el Study [PERSON_NAME] de …" at bounding box center [307, 104] width 376 height 55
click at [183, 189] on textarea at bounding box center [306, 192] width 375 height 34
drag, startPoint x: 304, startPoint y: 145, endPoint x: 275, endPoint y: 158, distance: 31.4
click at [304, 145] on div "[PERSON_NAME]" at bounding box center [250, 142] width 254 height 5
click at [10, 28] on icon at bounding box center [7, 28] width 5 height 4
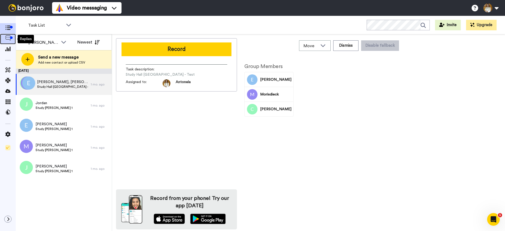
click at [8, 39] on icon at bounding box center [7, 37] width 5 height 5
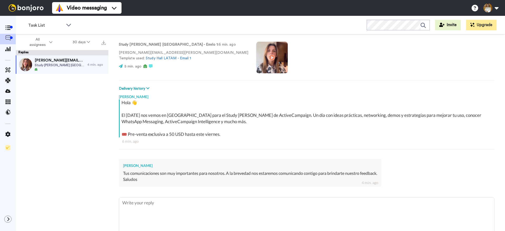
scroll to position [54, 0]
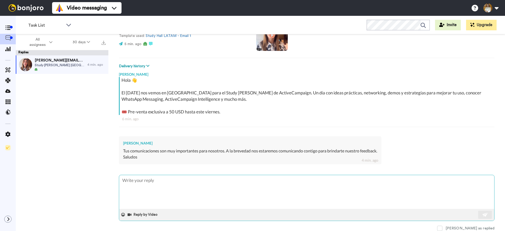
click at [196, 184] on textarea at bounding box center [306, 192] width 375 height 34
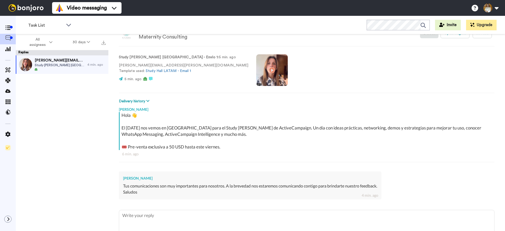
scroll to position [0, 0]
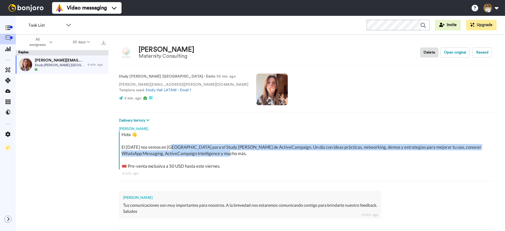
drag, startPoint x: 190, startPoint y: 147, endPoint x: 289, endPoint y: 153, distance: 99.4
click at [289, 153] on div "Hola 👋 El [DATE] nos vemos en [GEOGRAPHIC_DATA] para el Study [PERSON_NAME] de …" at bounding box center [308, 150] width 372 height 38
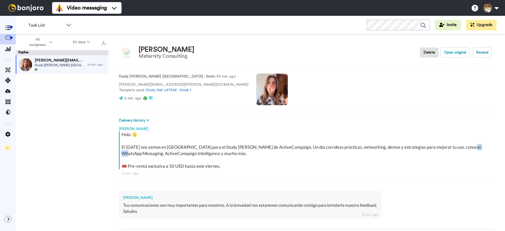
drag, startPoint x: 463, startPoint y: 147, endPoint x: 474, endPoint y: 147, distance: 10.5
click at [474, 147] on div "Hola 👋 El [DATE] nos vemos en [GEOGRAPHIC_DATA] para el Study [PERSON_NAME] de …" at bounding box center [308, 150] width 372 height 38
drag, startPoint x: 474, startPoint y: 147, endPoint x: 324, endPoint y: 152, distance: 149.8
click at [473, 147] on div "Hola 👋 El [DATE] nos vemos en [GEOGRAPHIC_DATA] para el Study [PERSON_NAME] de …" at bounding box center [308, 150] width 372 height 38
click at [181, 156] on div "Hola 👋 El [DATE] nos vemos en [GEOGRAPHIC_DATA] para el Study [PERSON_NAME] de …" at bounding box center [308, 150] width 372 height 38
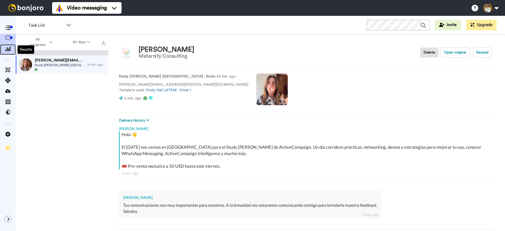
click at [9, 51] on icon at bounding box center [7, 48] width 5 height 5
